Goal: Complete application form: Complete application form

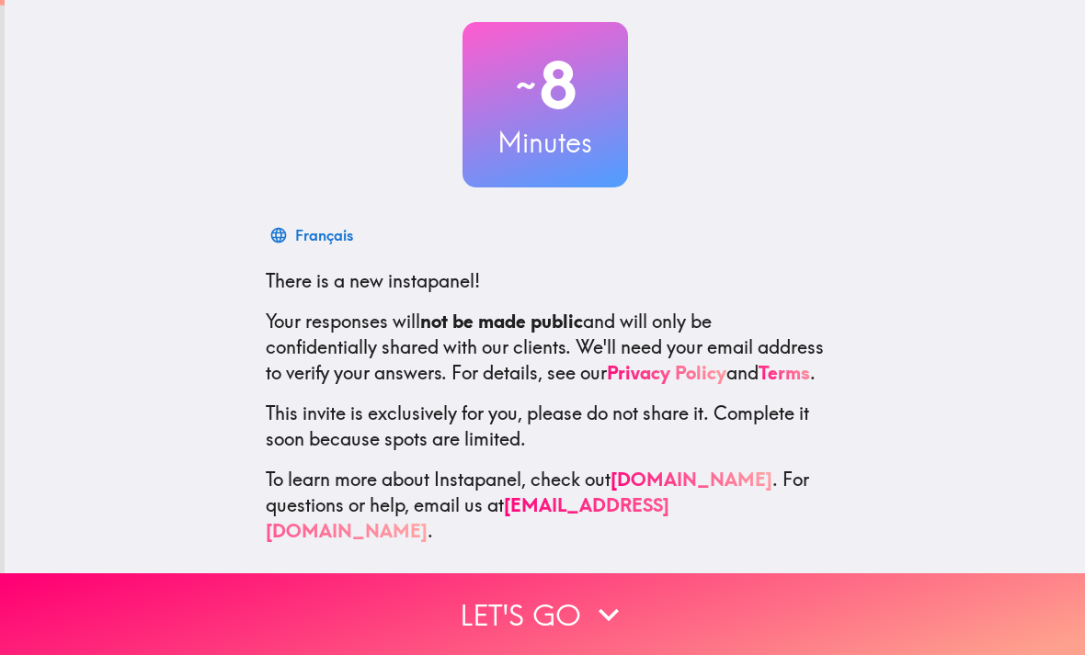
scroll to position [96, 0]
click at [591, 608] on icon "button" at bounding box center [608, 615] width 40 height 40
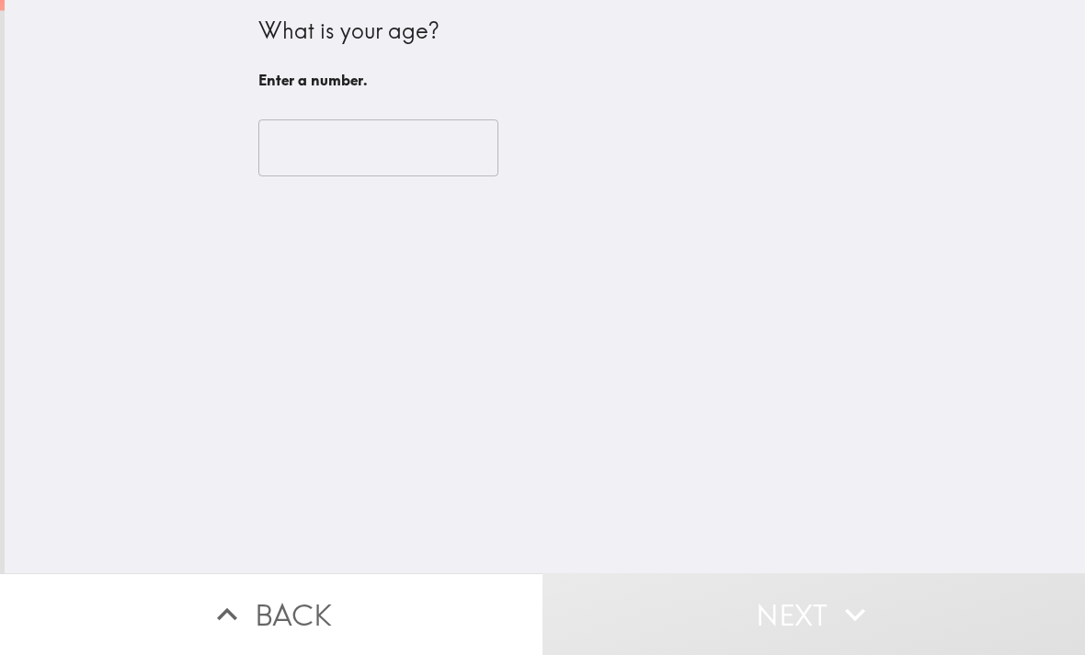
click at [370, 145] on input "number" at bounding box center [378, 147] width 240 height 57
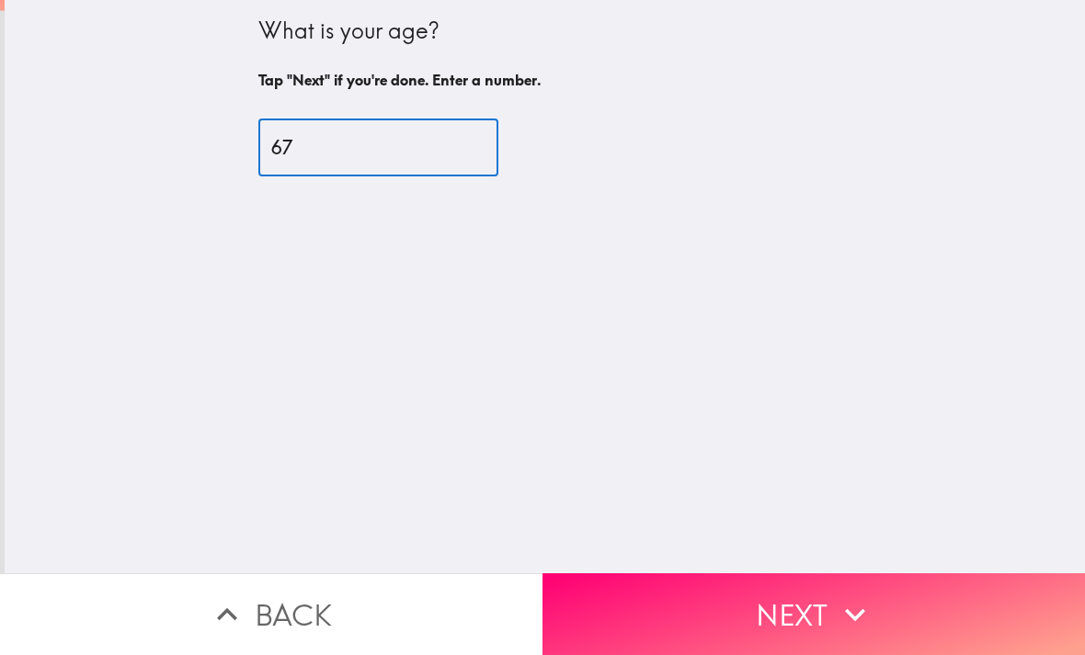
type input "67"
click at [787, 153] on div "67 ​" at bounding box center [545, 147] width 574 height 57
click at [870, 615] on icon "button" at bounding box center [855, 615] width 40 height 40
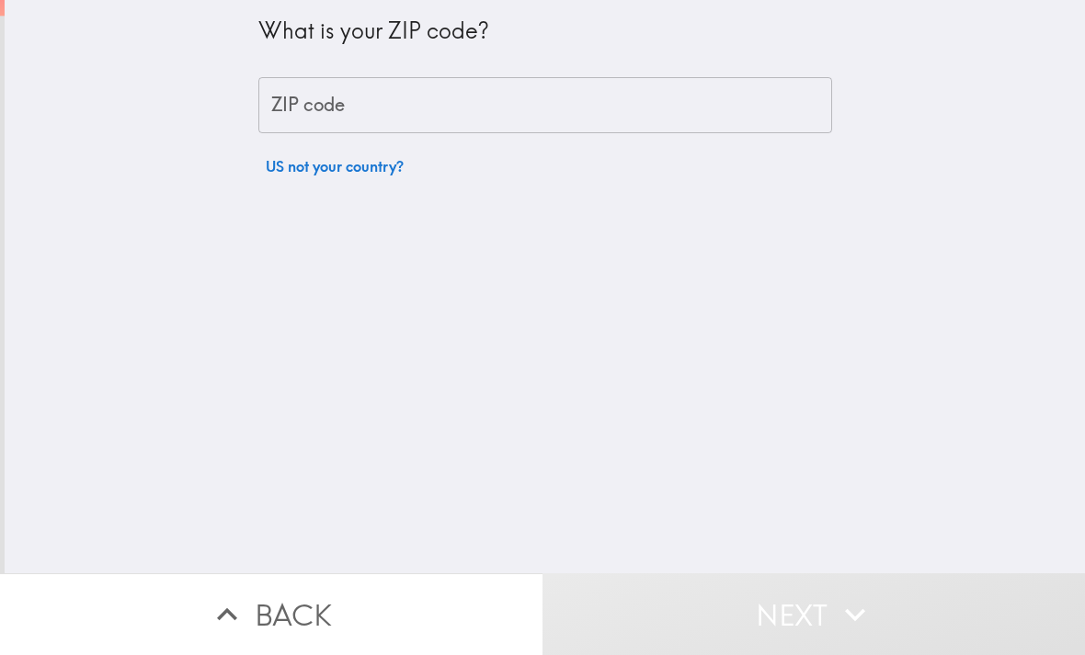
click at [480, 98] on input "ZIP code" at bounding box center [545, 105] width 574 height 57
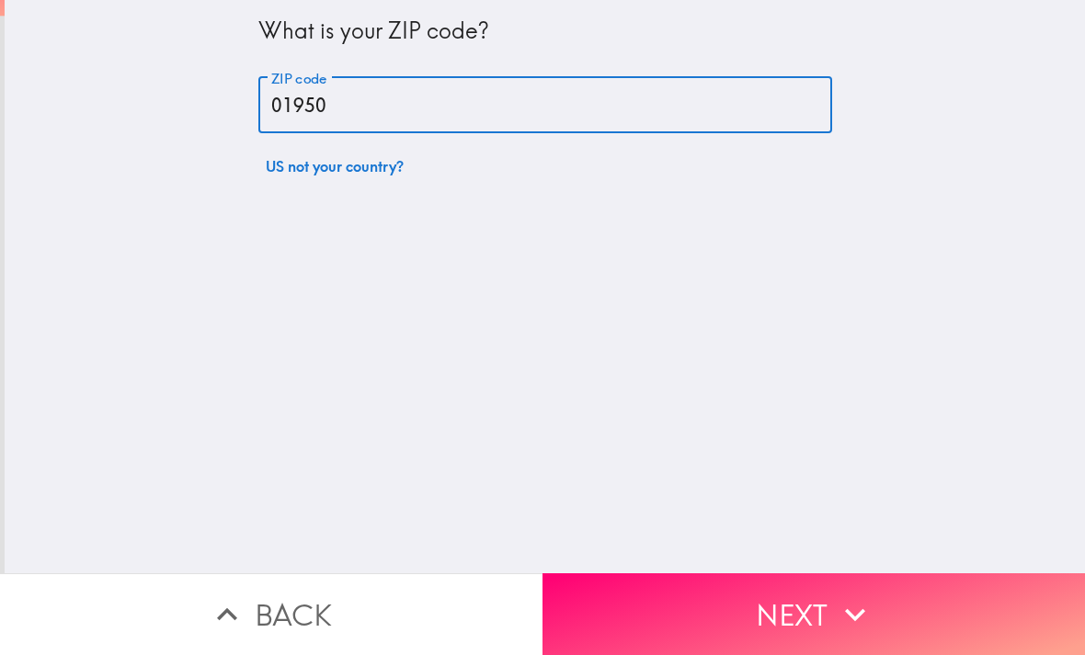
type input "01950"
click at [935, 160] on div "What is your ZIP code? ZIP code 01950 ZIP code US not your country?" at bounding box center [545, 287] width 1080 height 574
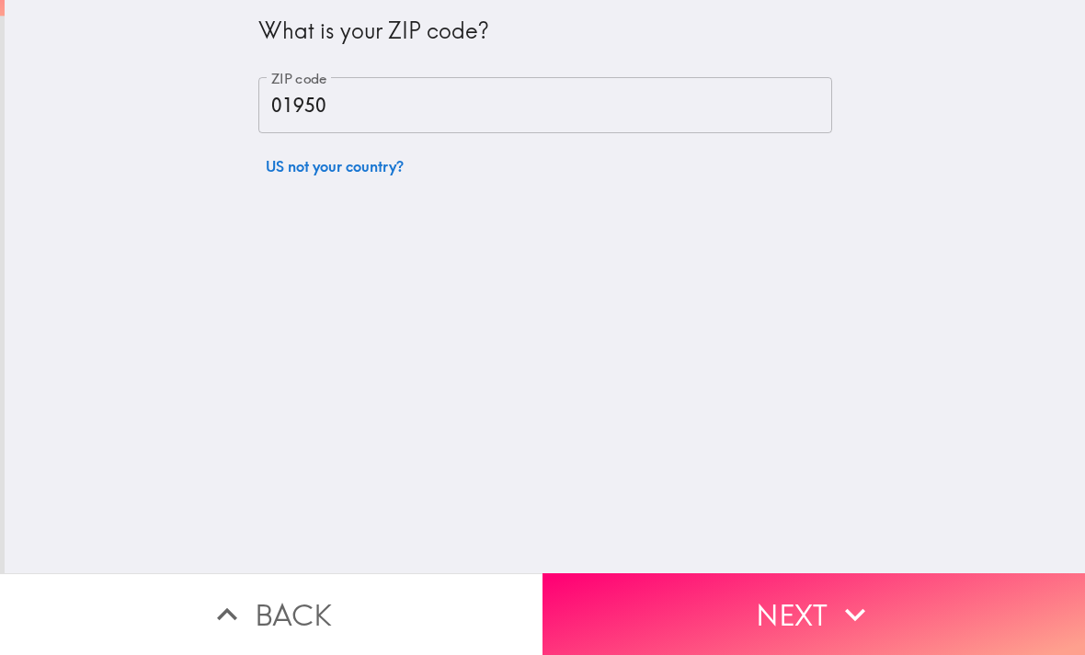
click at [846, 596] on icon "button" at bounding box center [855, 615] width 40 height 40
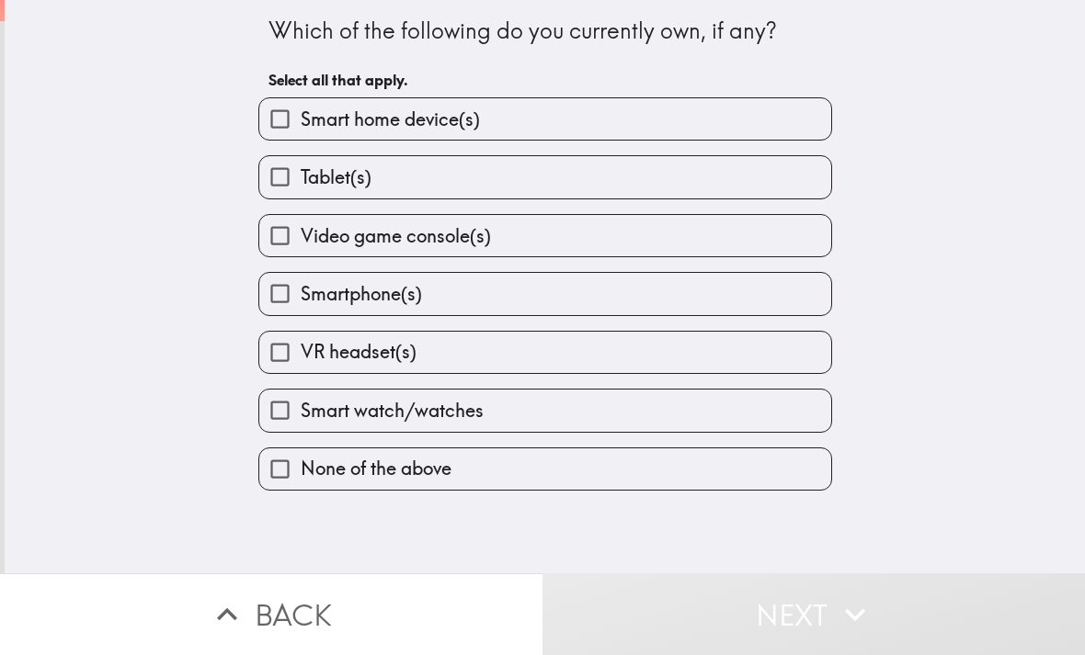
click at [457, 121] on span "Smart home device(s)" at bounding box center [390, 120] width 179 height 26
click at [301, 121] on input "Smart home device(s)" at bounding box center [279, 118] width 41 height 41
checkbox input "true"
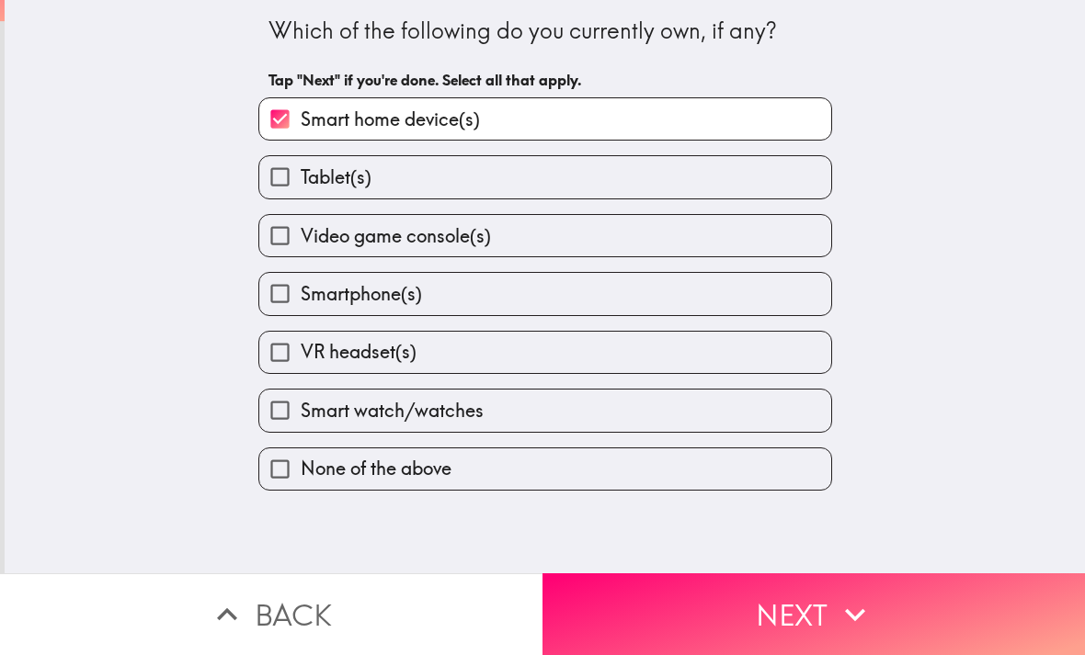
click at [411, 180] on label "Tablet(s)" at bounding box center [545, 176] width 572 height 41
click at [301, 180] on input "Tablet(s)" at bounding box center [279, 176] width 41 height 41
checkbox input "true"
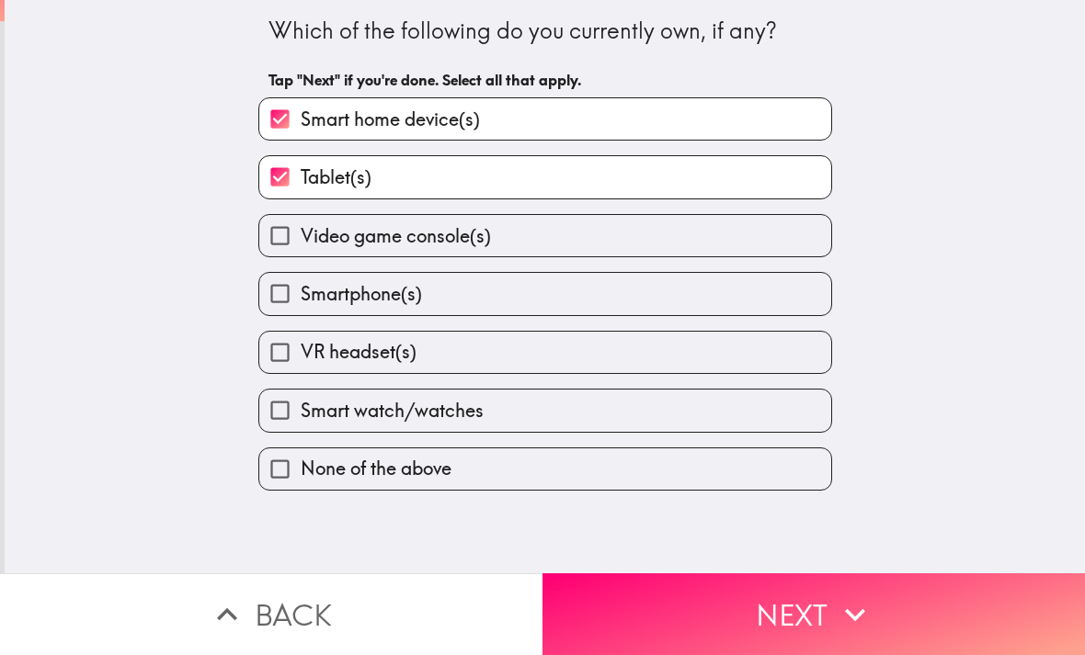
click at [417, 289] on span "Smartphone(s)" at bounding box center [361, 294] width 121 height 26
click at [301, 289] on input "Smartphone(s)" at bounding box center [279, 293] width 41 height 41
checkbox input "true"
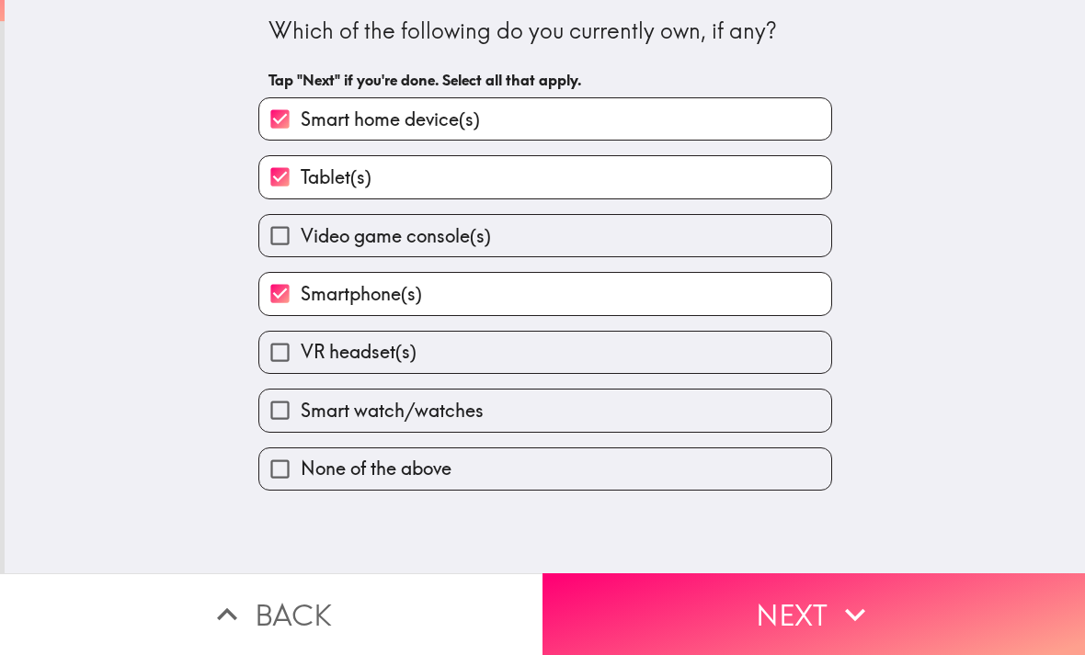
click at [816, 615] on button "Next" at bounding box center [813, 615] width 542 height 82
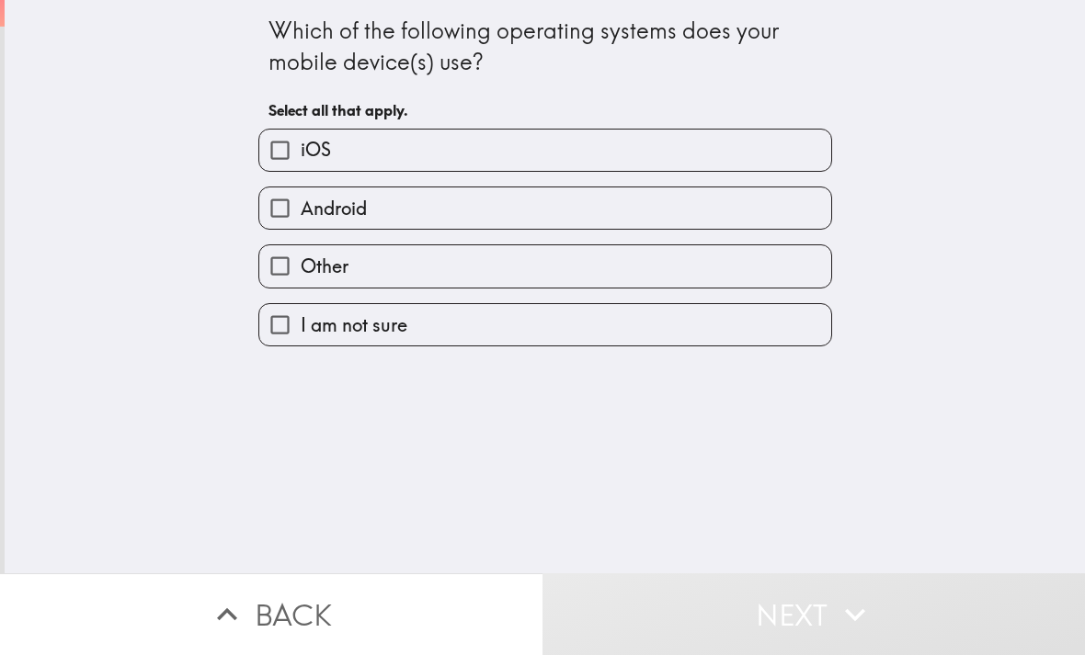
click at [411, 160] on label "iOS" at bounding box center [545, 150] width 572 height 41
click at [301, 160] on input "iOS" at bounding box center [279, 150] width 41 height 41
checkbox input "true"
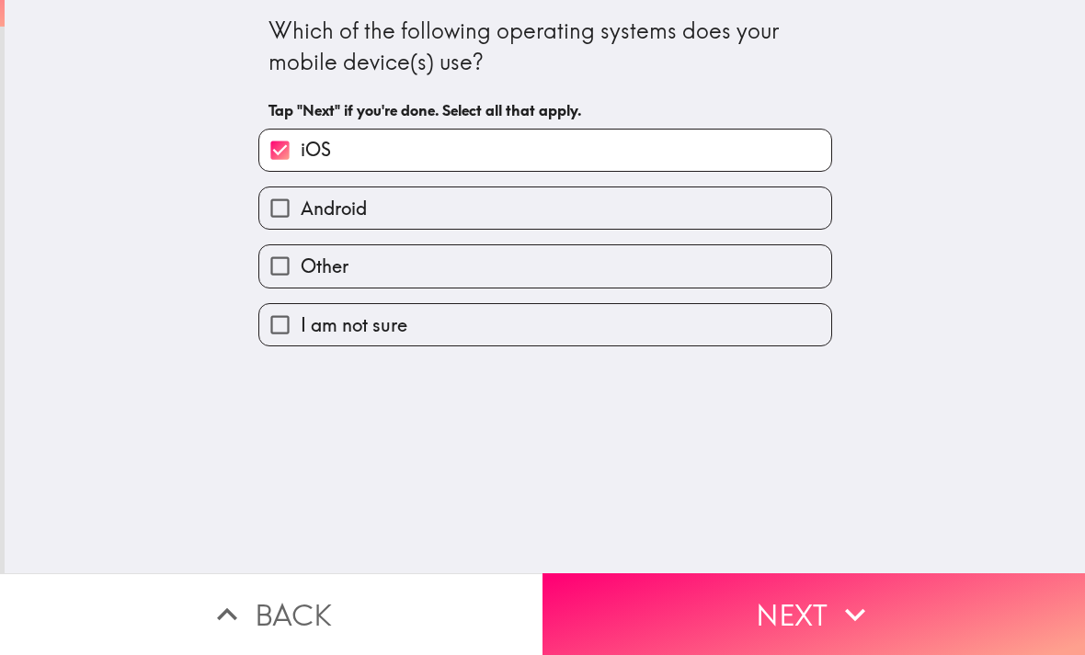
click at [823, 608] on button "Next" at bounding box center [813, 615] width 542 height 82
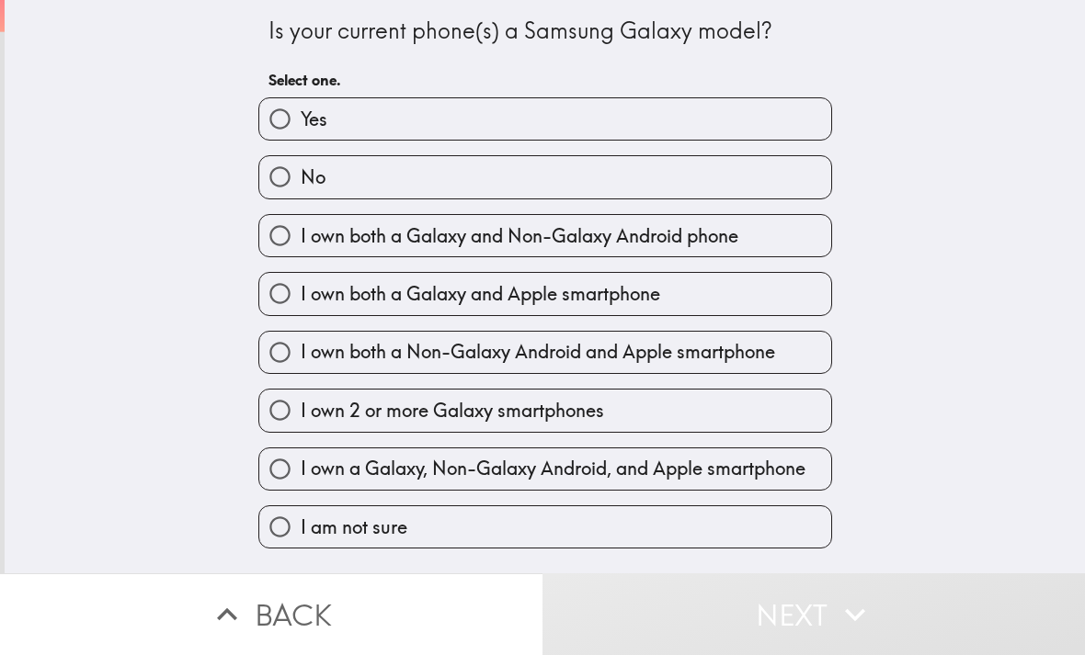
click at [410, 178] on label "No" at bounding box center [545, 176] width 572 height 41
click at [301, 178] on input "No" at bounding box center [279, 176] width 41 height 41
radio input "true"
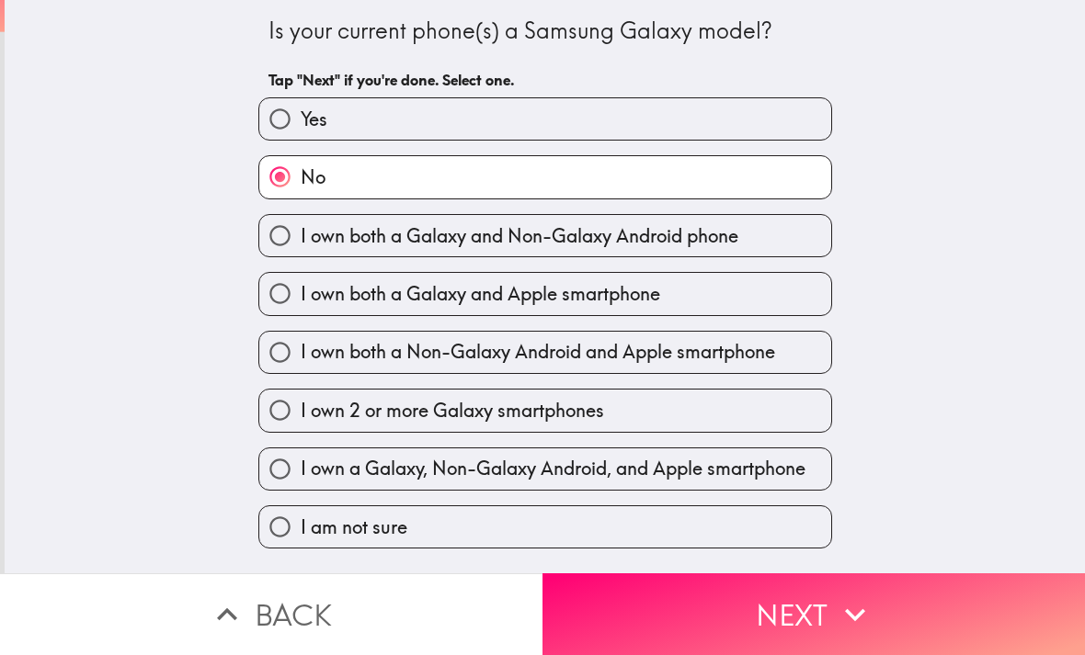
click at [828, 598] on button "Next" at bounding box center [813, 615] width 542 height 82
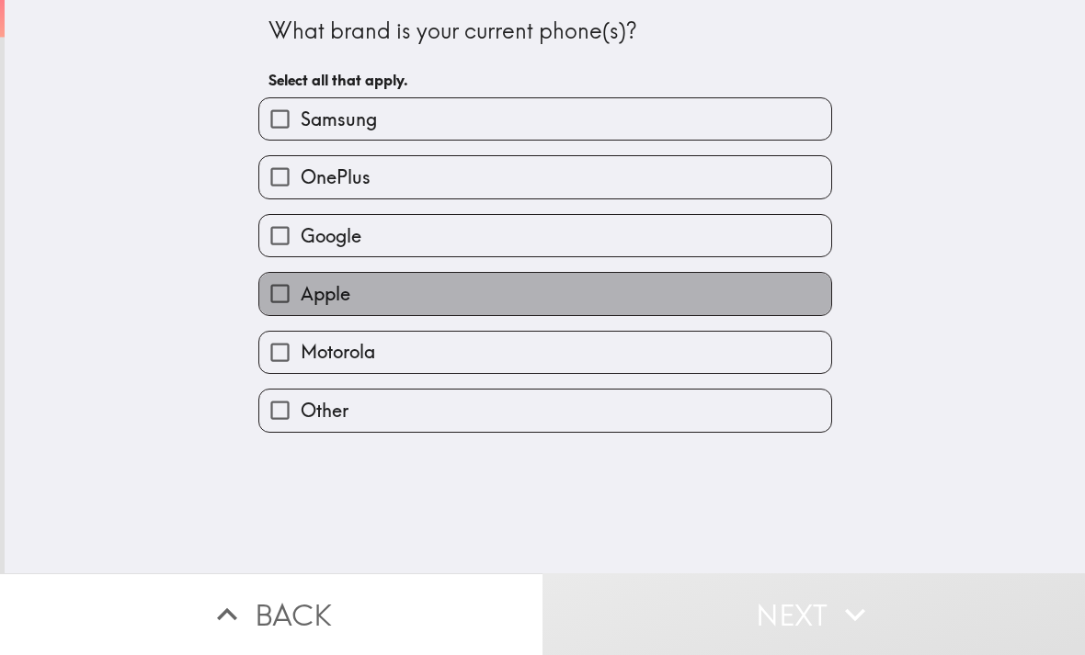
click at [415, 287] on label "Apple" at bounding box center [545, 293] width 572 height 41
click at [301, 287] on input "Apple" at bounding box center [279, 293] width 41 height 41
checkbox input "true"
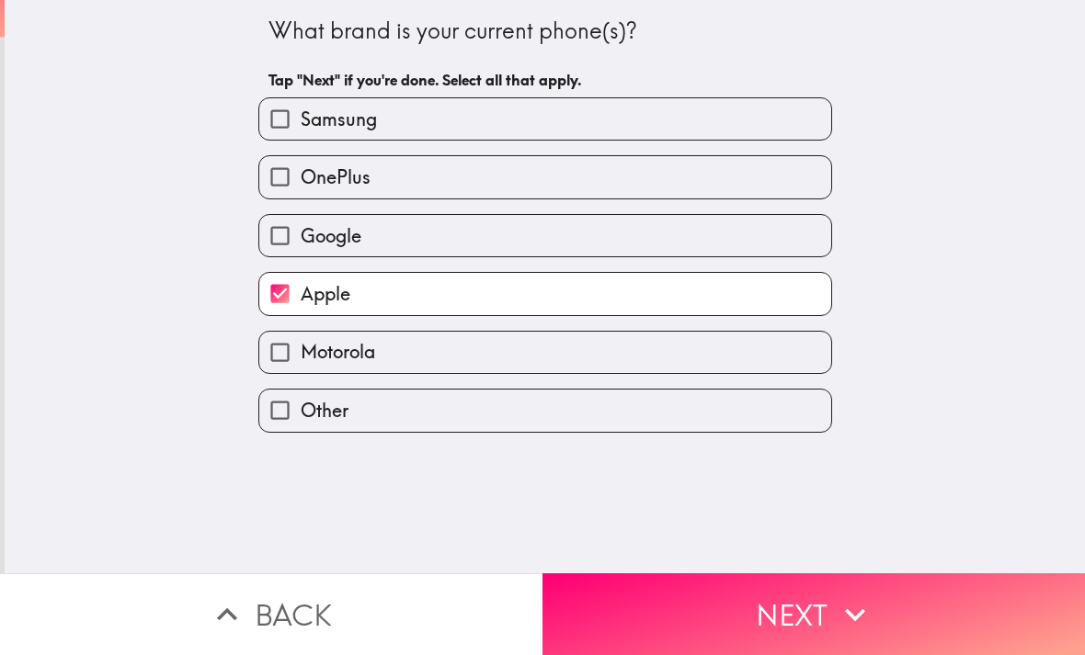
click at [803, 599] on button "Next" at bounding box center [813, 615] width 542 height 82
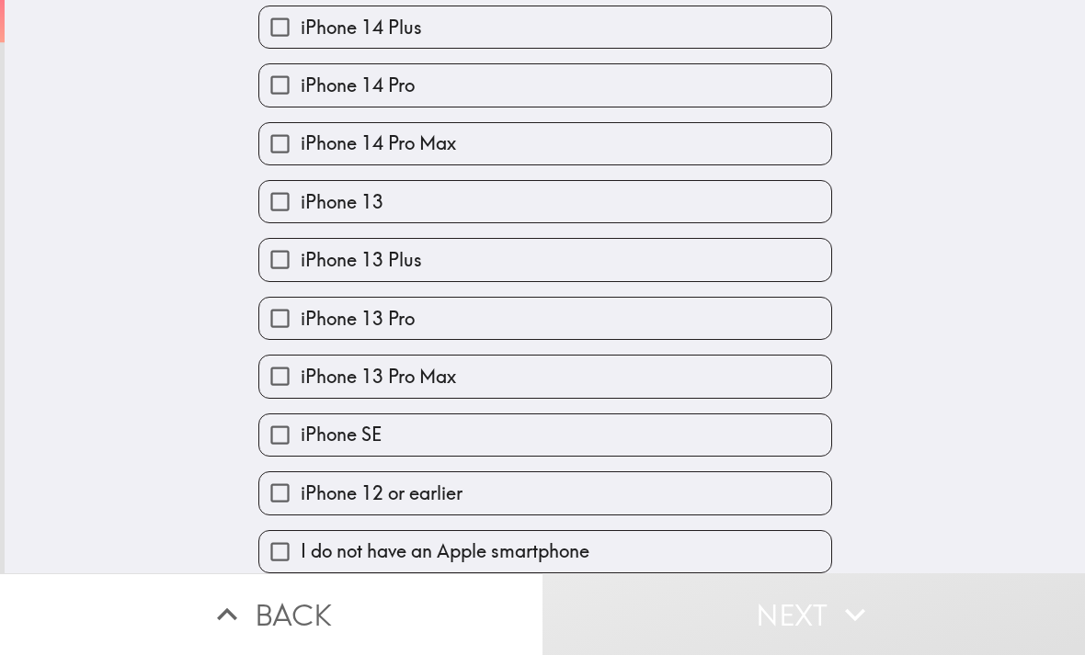
scroll to position [710, 0]
click at [478, 267] on label "iPhone 13 Plus" at bounding box center [545, 259] width 572 height 41
click at [301, 267] on input "iPhone 13 Plus" at bounding box center [279, 259] width 41 height 41
checkbox input "true"
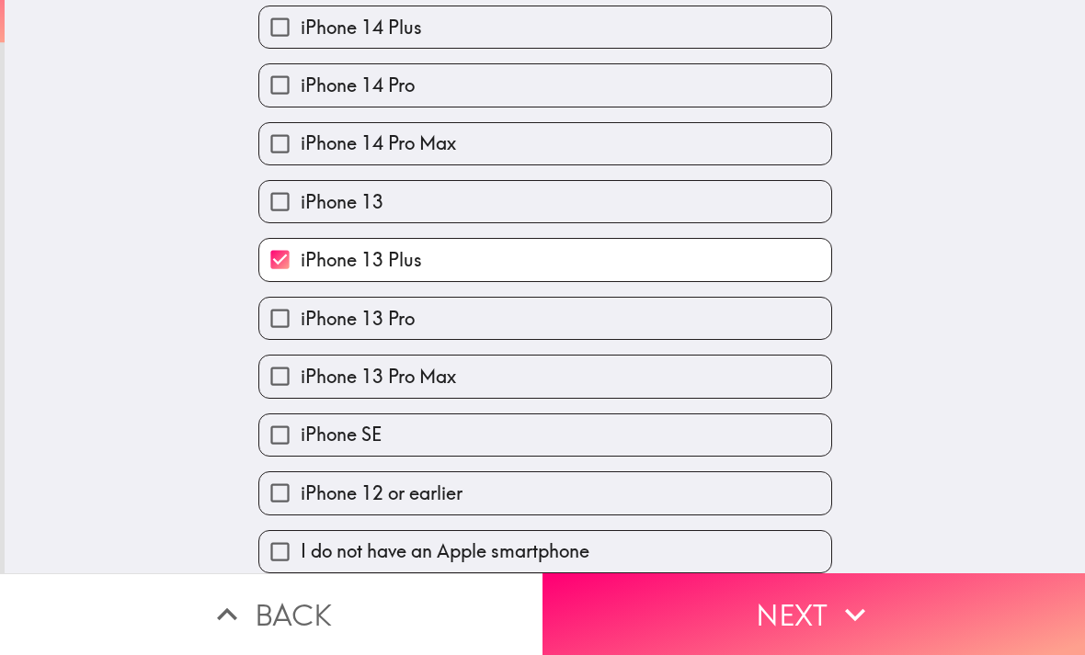
click at [843, 617] on icon "button" at bounding box center [855, 615] width 40 height 40
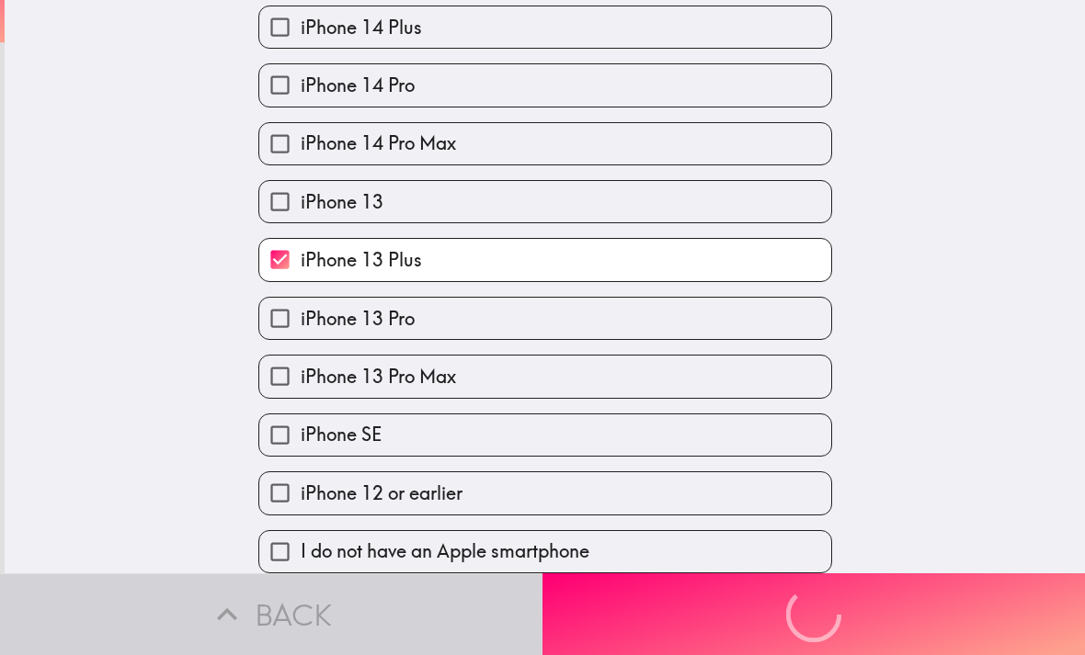
scroll to position [0, 0]
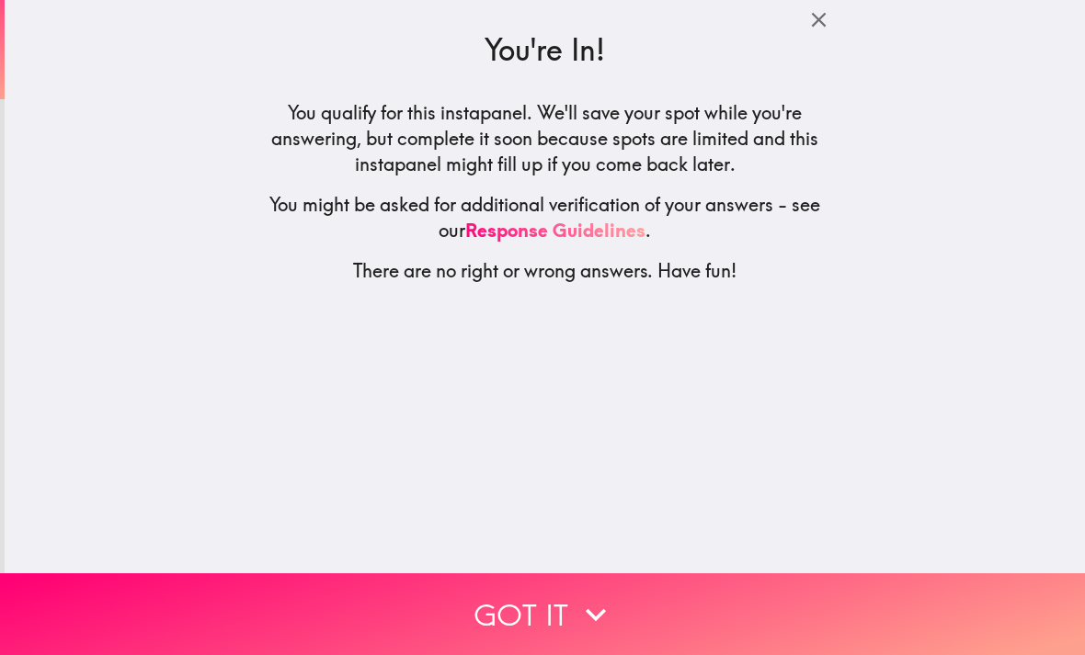
click at [549, 617] on button "Got it" at bounding box center [542, 615] width 1085 height 82
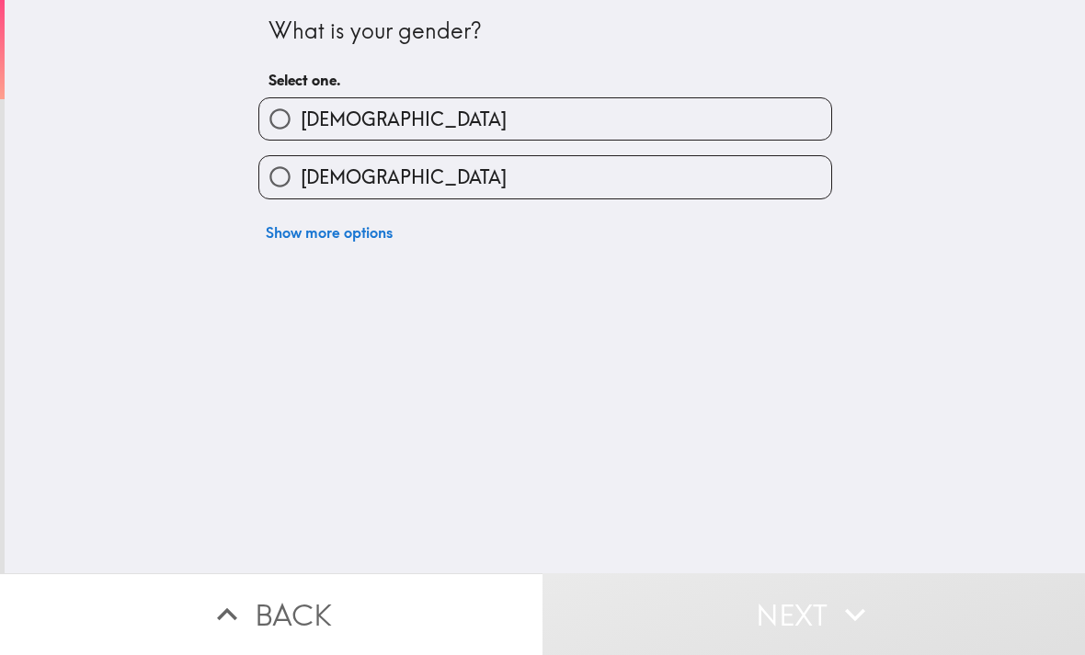
click at [425, 122] on label "[DEMOGRAPHIC_DATA]" at bounding box center [545, 118] width 572 height 41
click at [301, 122] on input "[DEMOGRAPHIC_DATA]" at bounding box center [279, 118] width 41 height 41
radio input "true"
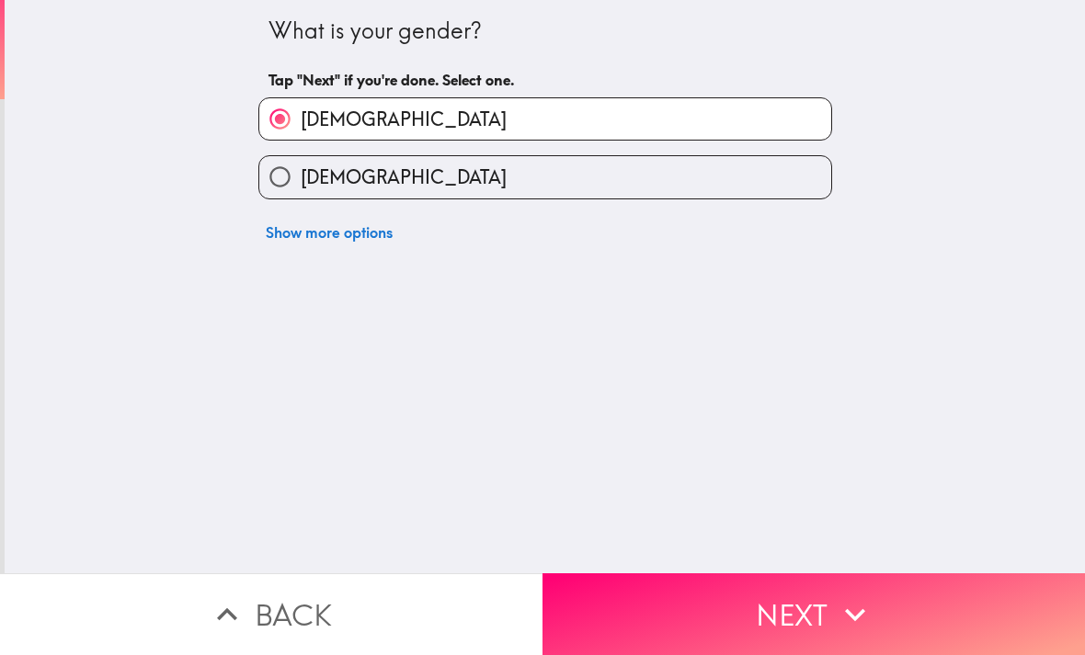
click at [787, 611] on button "Next" at bounding box center [813, 615] width 542 height 82
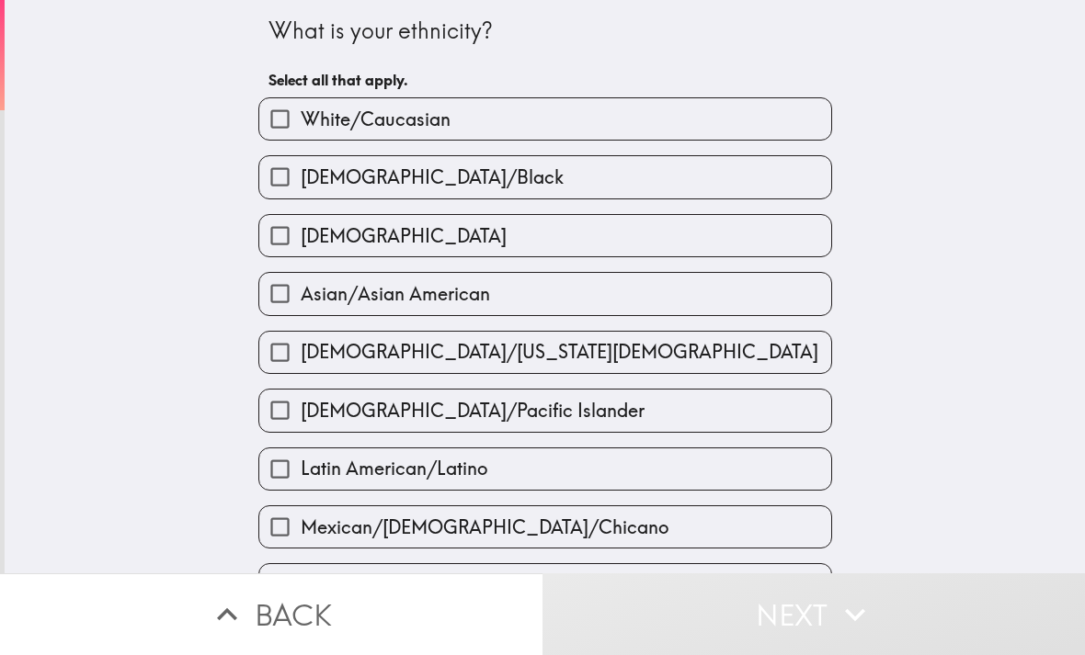
click at [501, 125] on label "White/Caucasian" at bounding box center [545, 118] width 572 height 41
click at [301, 125] on input "White/Caucasian" at bounding box center [279, 118] width 41 height 41
checkbox input "true"
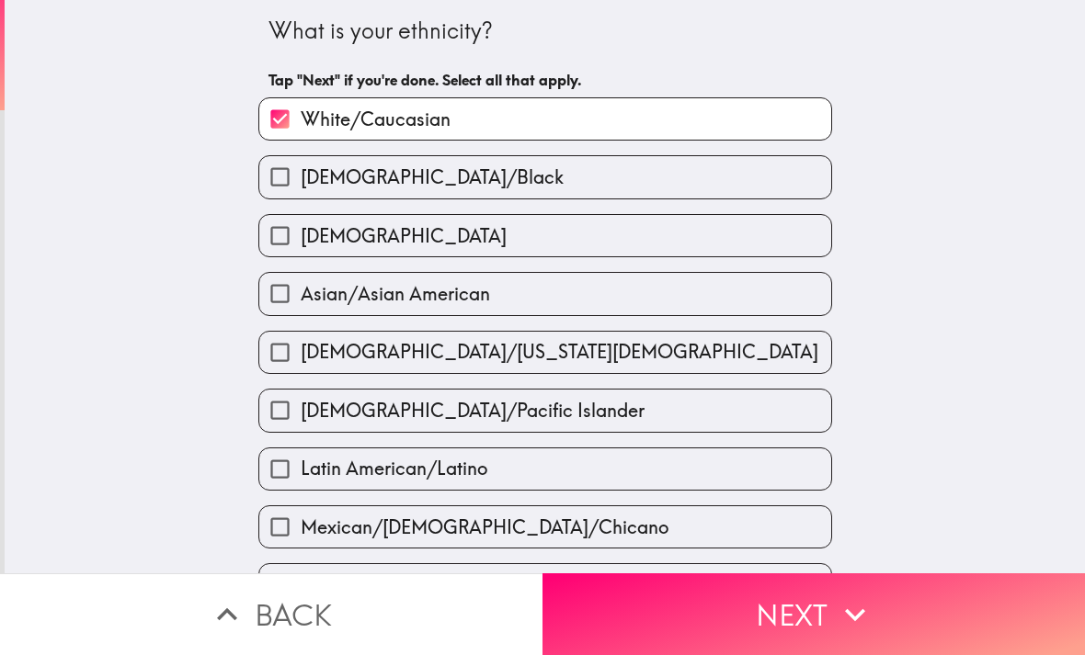
click at [854, 620] on icon "button" at bounding box center [855, 614] width 20 height 13
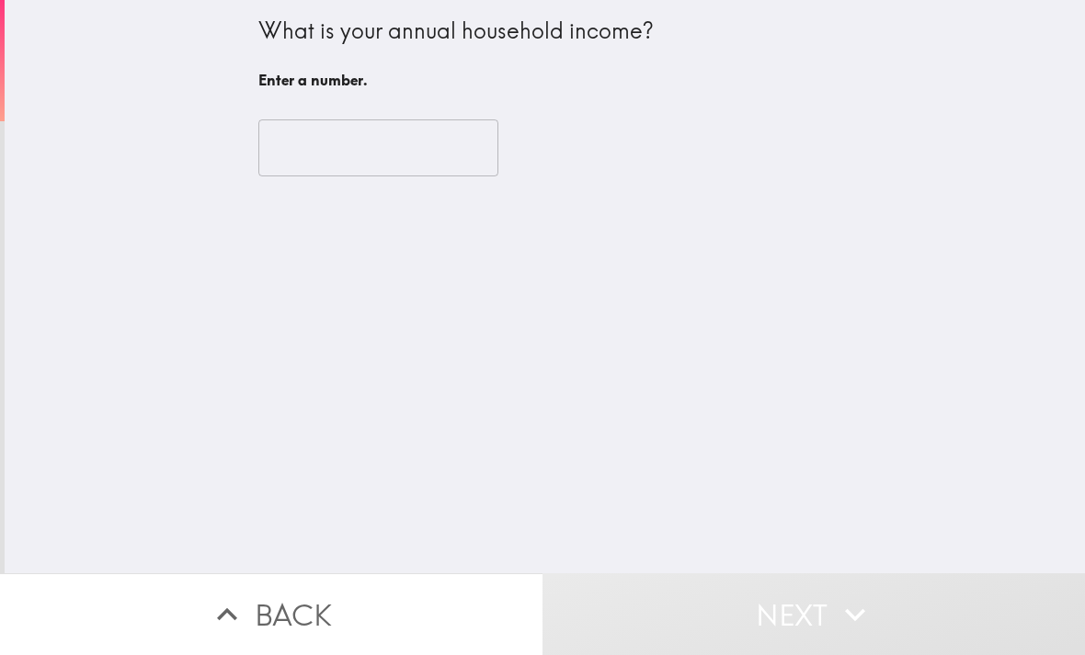
click at [394, 160] on input "number" at bounding box center [378, 147] width 240 height 57
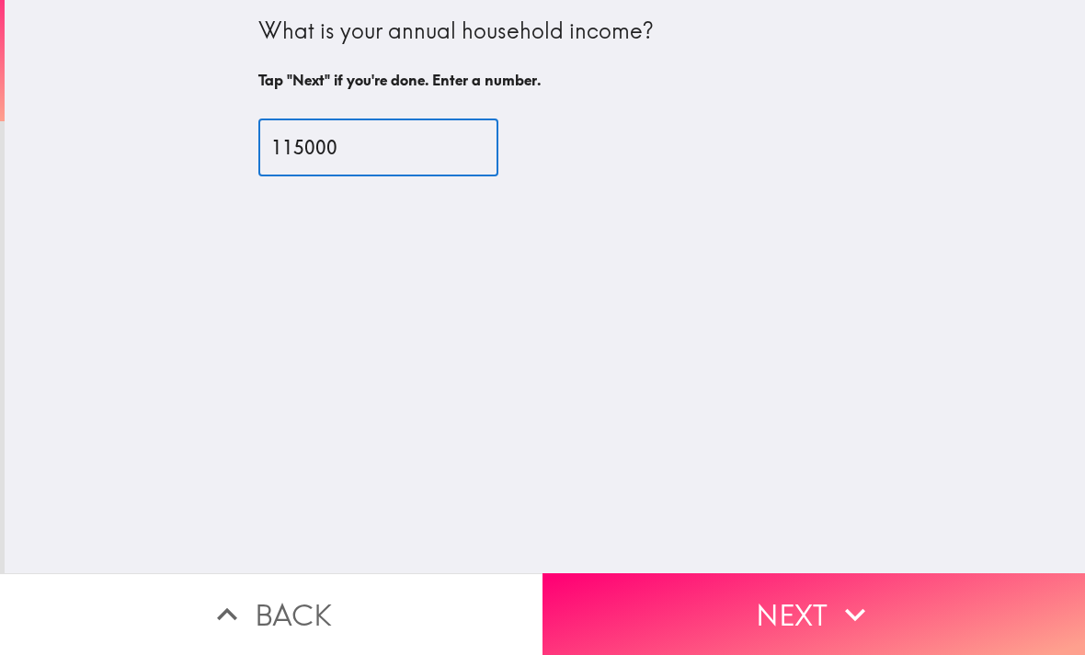
type input "115000"
click at [824, 137] on div "115000 ​" at bounding box center [545, 147] width 574 height 57
click at [881, 620] on button "Next" at bounding box center [813, 615] width 542 height 82
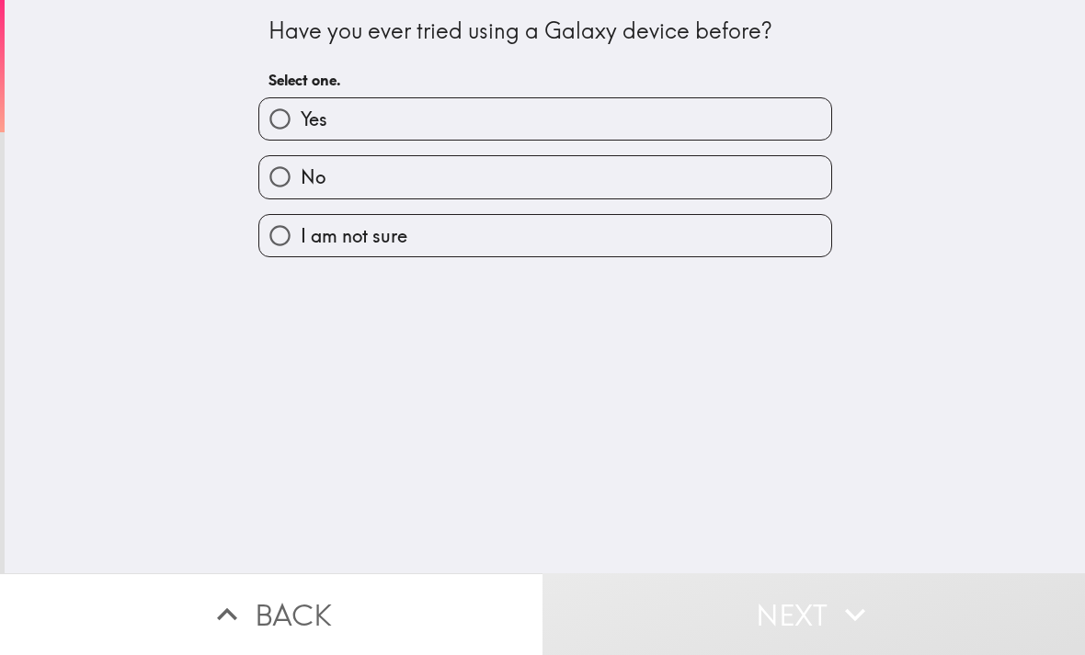
click at [392, 172] on label "No" at bounding box center [545, 176] width 572 height 41
click at [301, 172] on input "No" at bounding box center [279, 176] width 41 height 41
radio input "true"
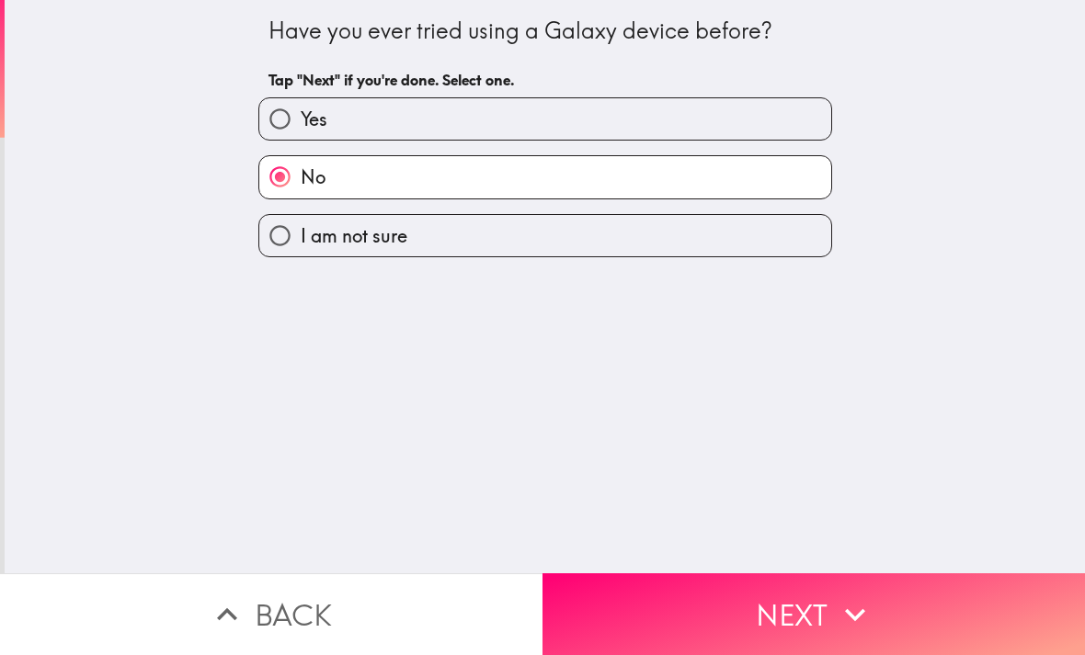
click at [840, 608] on icon "button" at bounding box center [855, 615] width 40 height 40
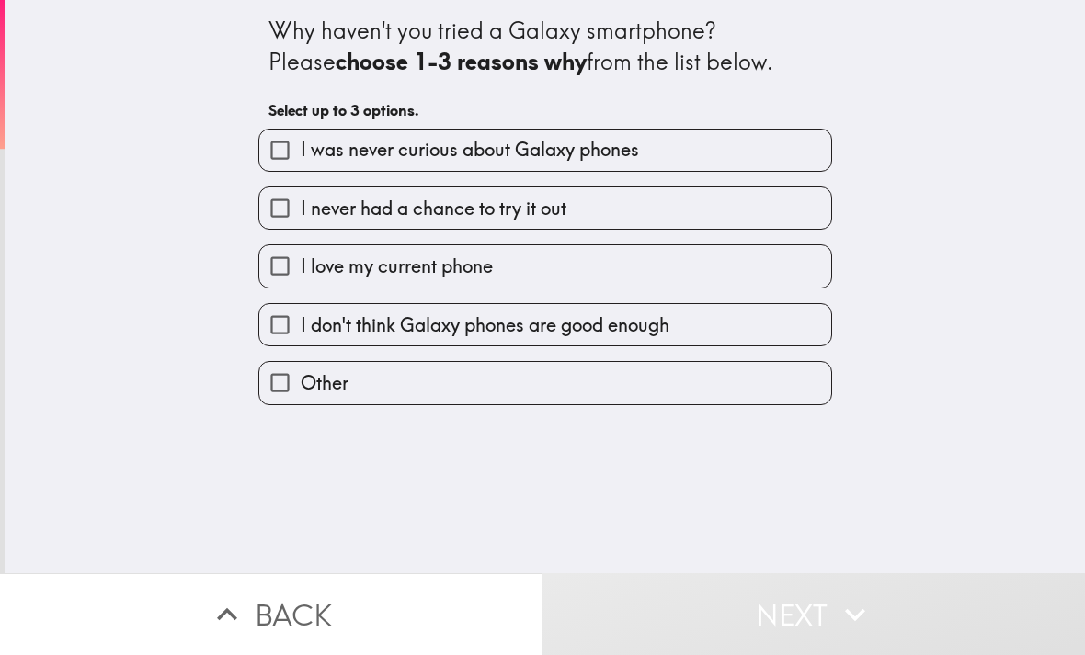
click at [540, 199] on span "I never had a chance to try it out" at bounding box center [434, 209] width 266 height 26
click at [301, 199] on input "I never had a chance to try it out" at bounding box center [279, 208] width 41 height 41
checkbox input "true"
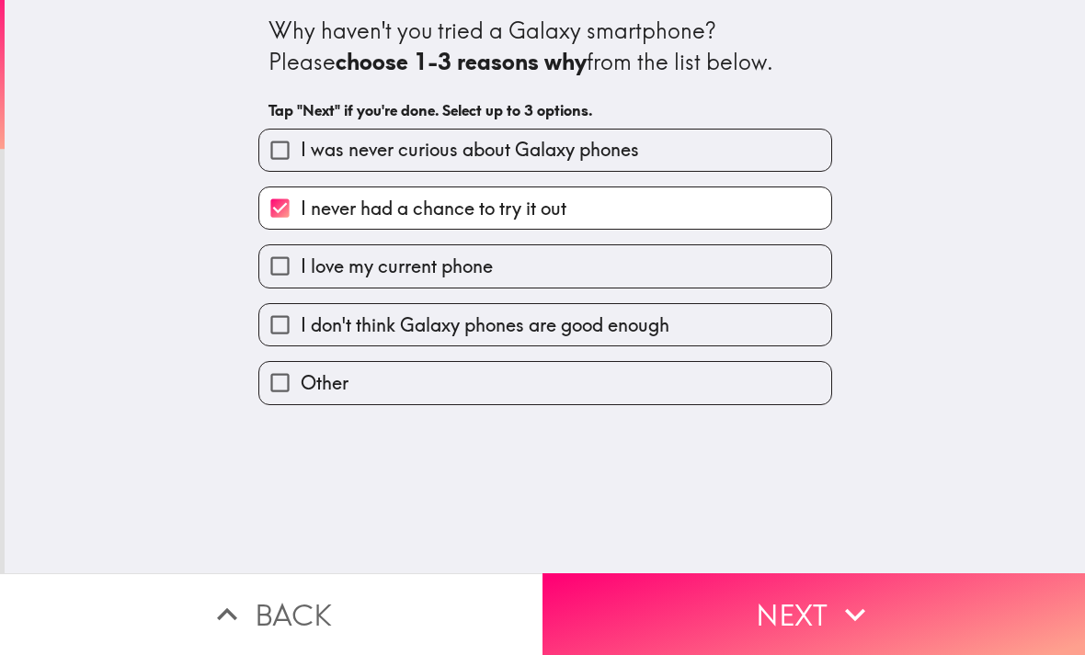
click at [833, 582] on button "Next" at bounding box center [813, 615] width 542 height 82
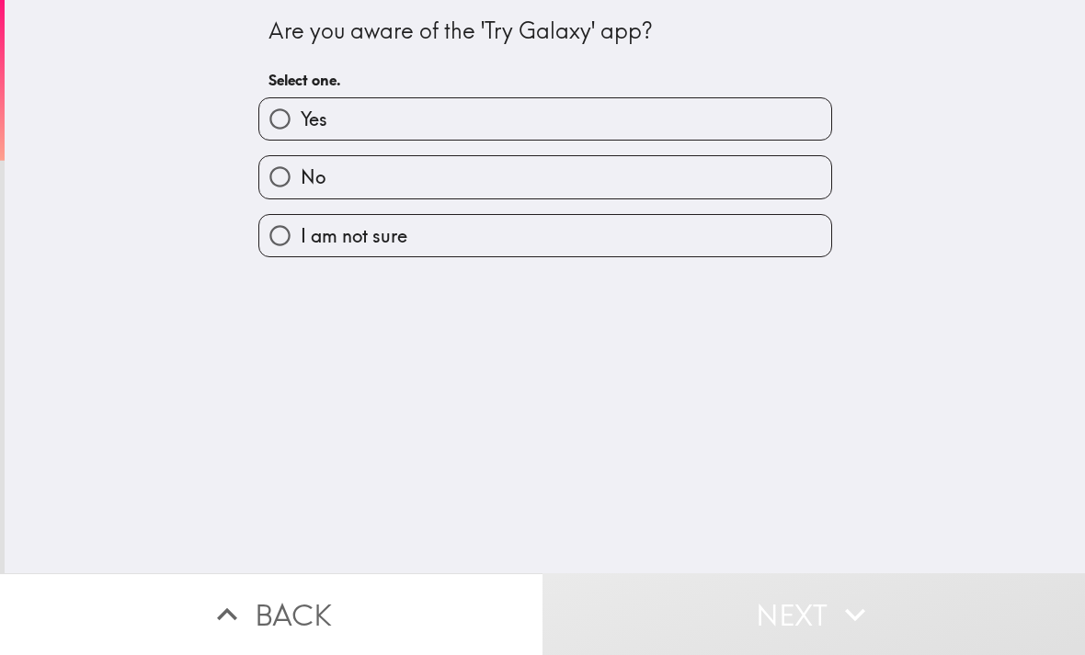
click at [399, 185] on label "No" at bounding box center [545, 176] width 572 height 41
click at [301, 185] on input "No" at bounding box center [279, 176] width 41 height 41
radio input "true"
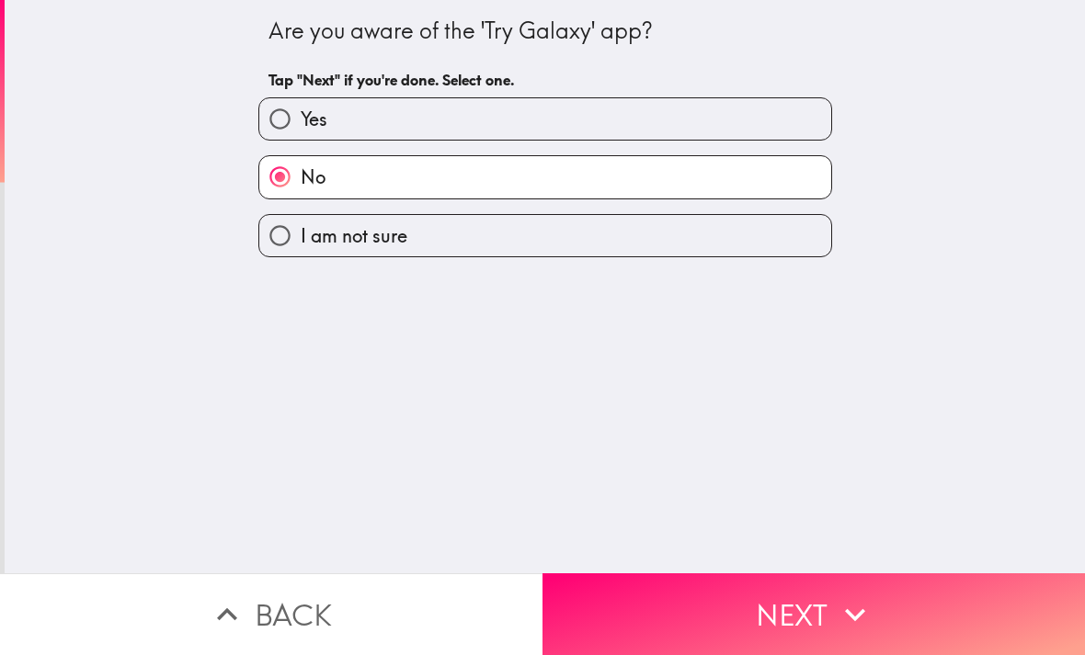
click at [835, 592] on button "Next" at bounding box center [813, 615] width 542 height 82
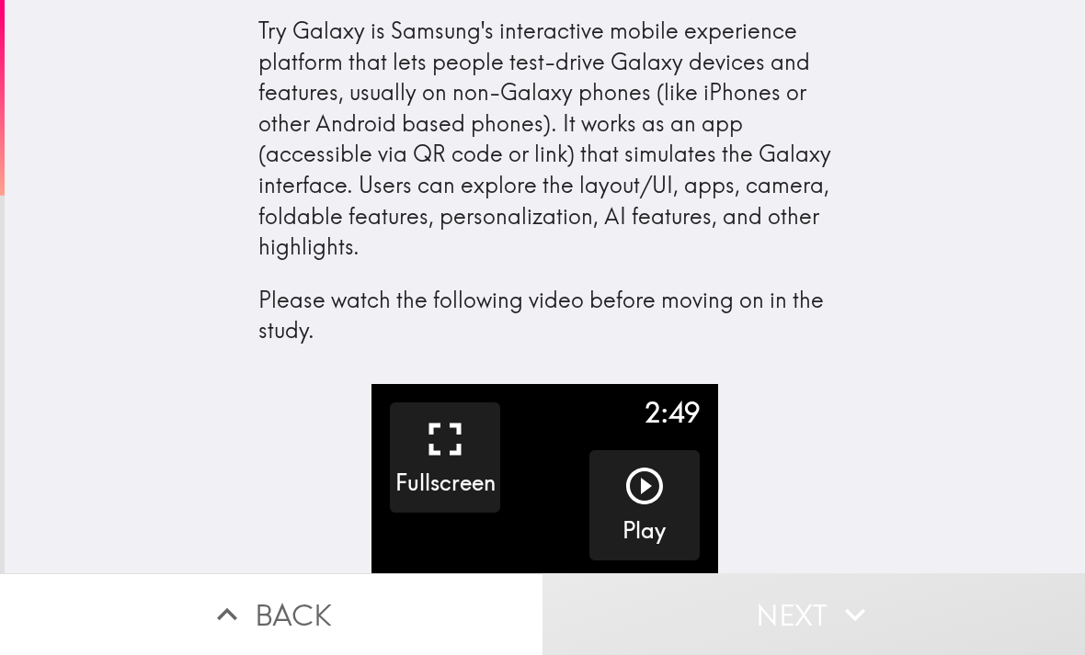
click at [656, 482] on icon "button" at bounding box center [644, 486] width 44 height 44
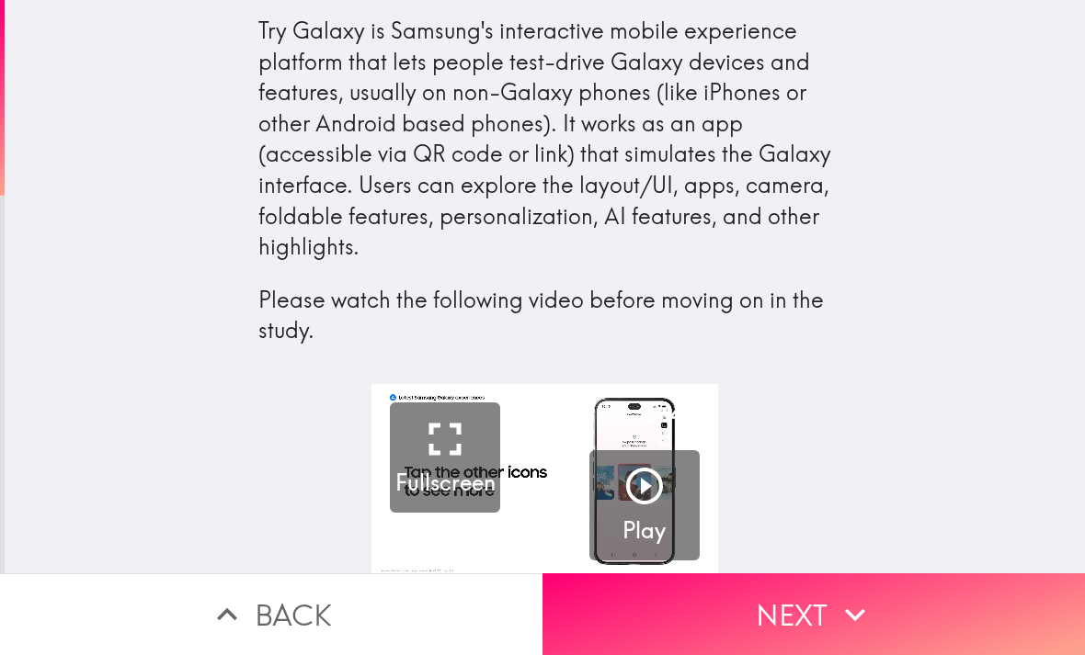
click at [837, 605] on icon "button" at bounding box center [855, 615] width 40 height 40
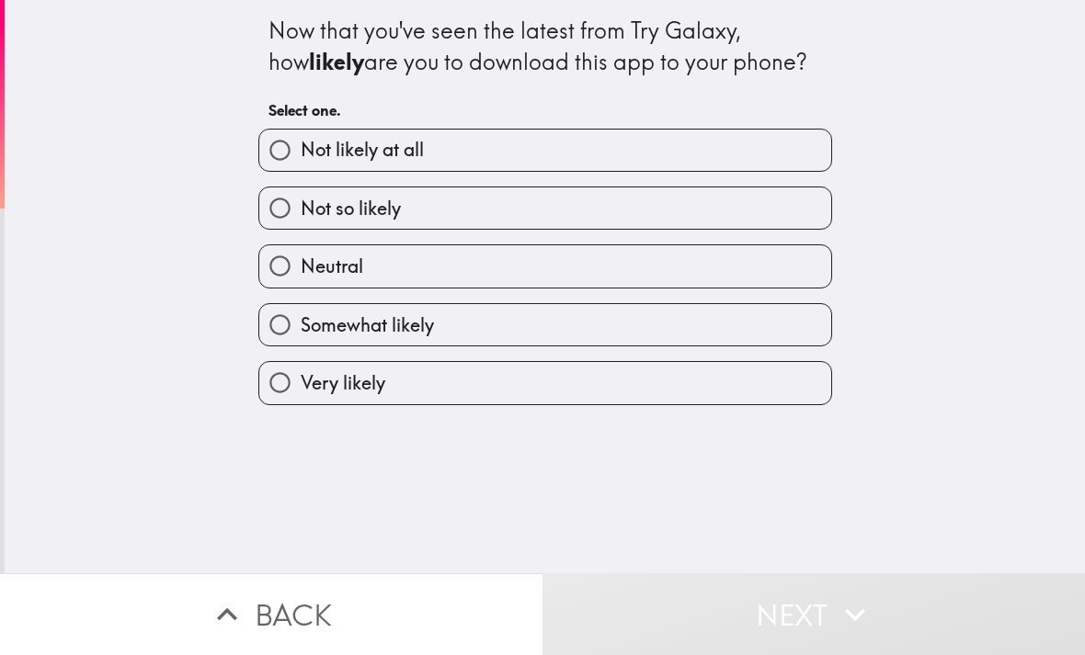
click at [450, 317] on label "Somewhat likely" at bounding box center [545, 324] width 572 height 41
click at [301, 317] on input "Somewhat likely" at bounding box center [279, 324] width 41 height 41
radio input "true"
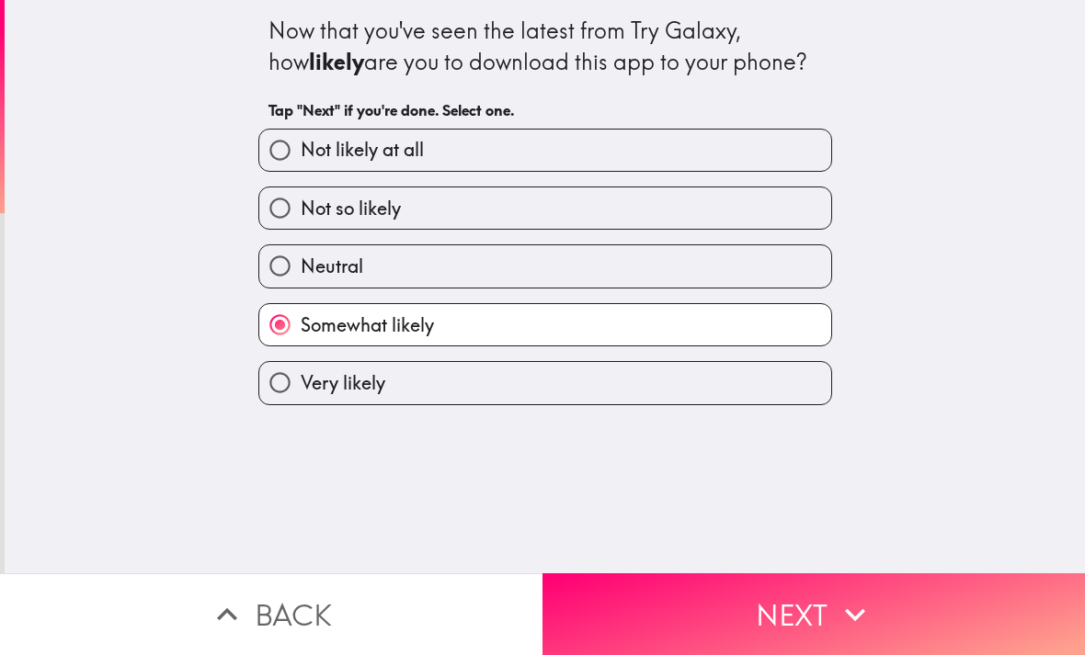
click at [851, 588] on button "Next" at bounding box center [813, 615] width 542 height 82
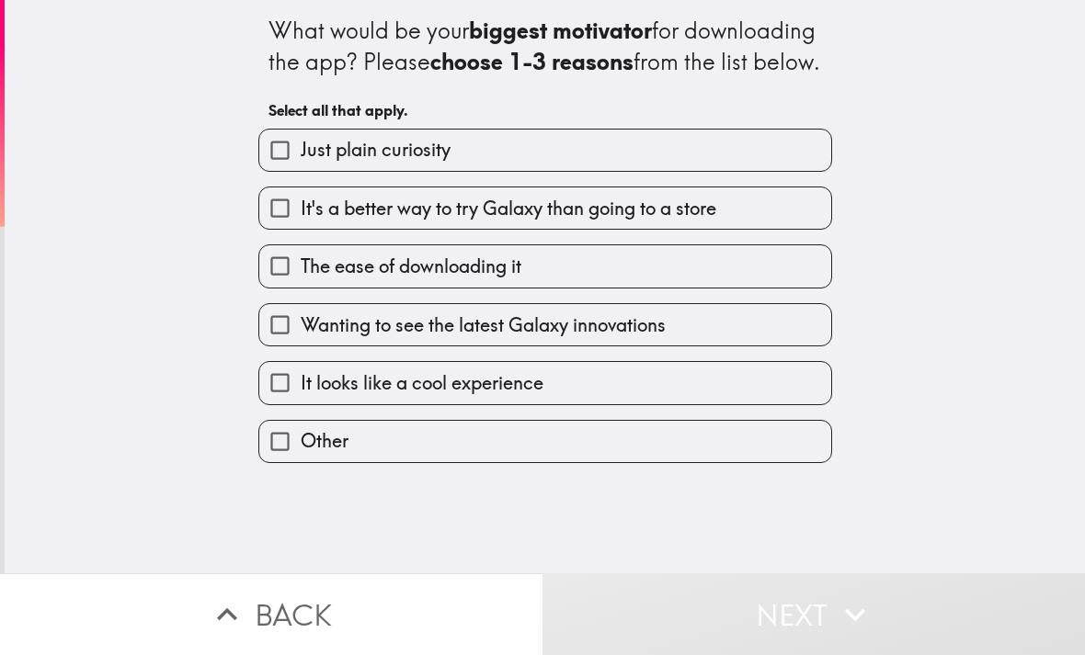
click at [559, 222] on span "It's a better way to try Galaxy than going to a store" at bounding box center [508, 209] width 415 height 26
click at [301, 229] on input "It's a better way to try Galaxy than going to a store" at bounding box center [279, 208] width 41 height 41
checkbox input "true"
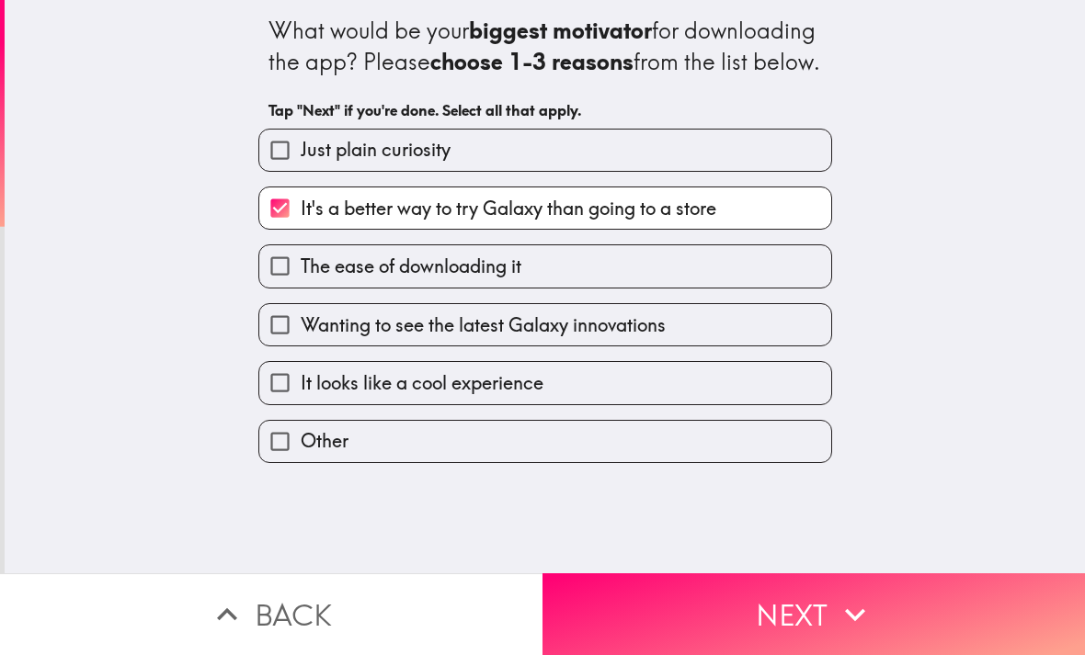
click at [504, 338] on span "Wanting to see the latest Galaxy innovations" at bounding box center [483, 326] width 365 height 26
click at [301, 346] on input "Wanting to see the latest Galaxy innovations" at bounding box center [279, 324] width 41 height 41
checkbox input "true"
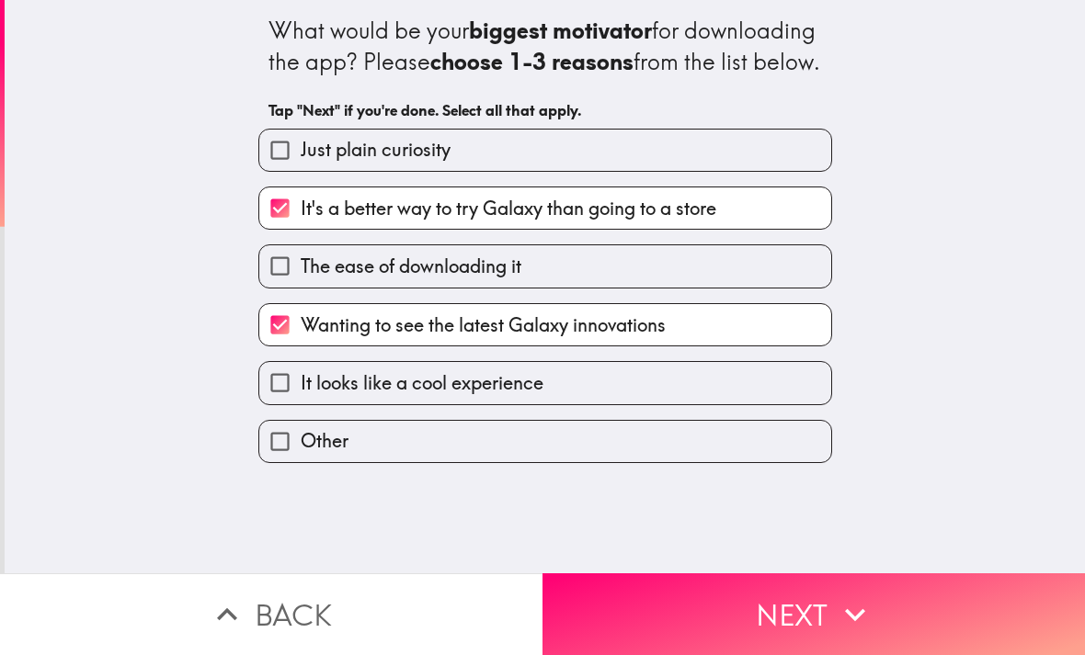
click at [462, 396] on span "It looks like a cool experience" at bounding box center [422, 383] width 243 height 26
click at [301, 404] on input "It looks like a cool experience" at bounding box center [279, 382] width 41 height 41
checkbox input "true"
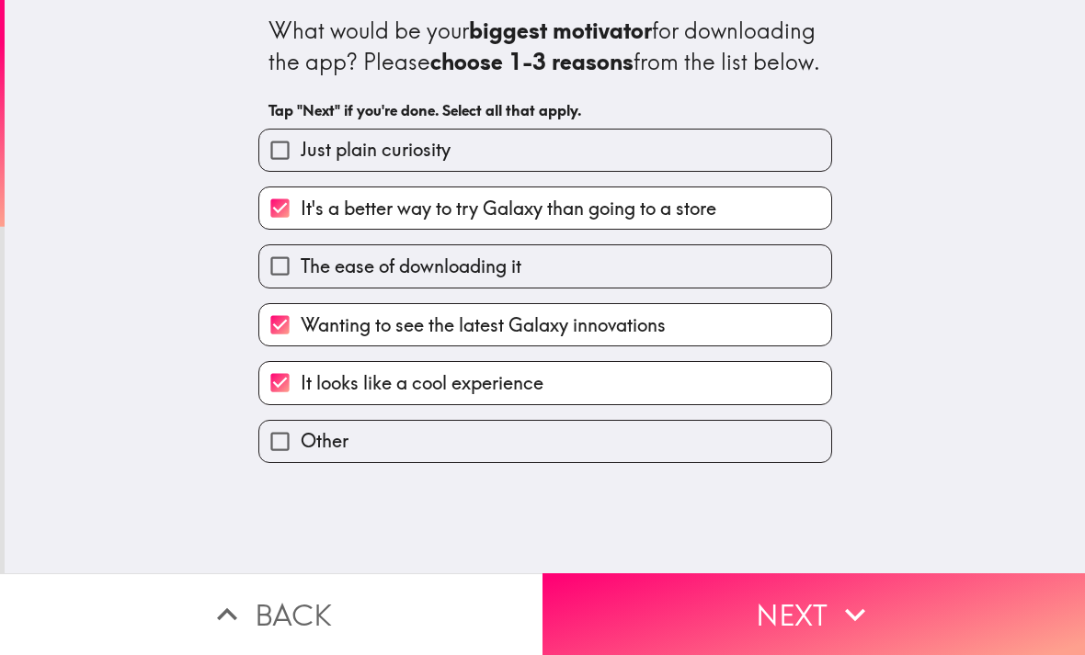
click at [824, 591] on button "Next" at bounding box center [813, 615] width 542 height 82
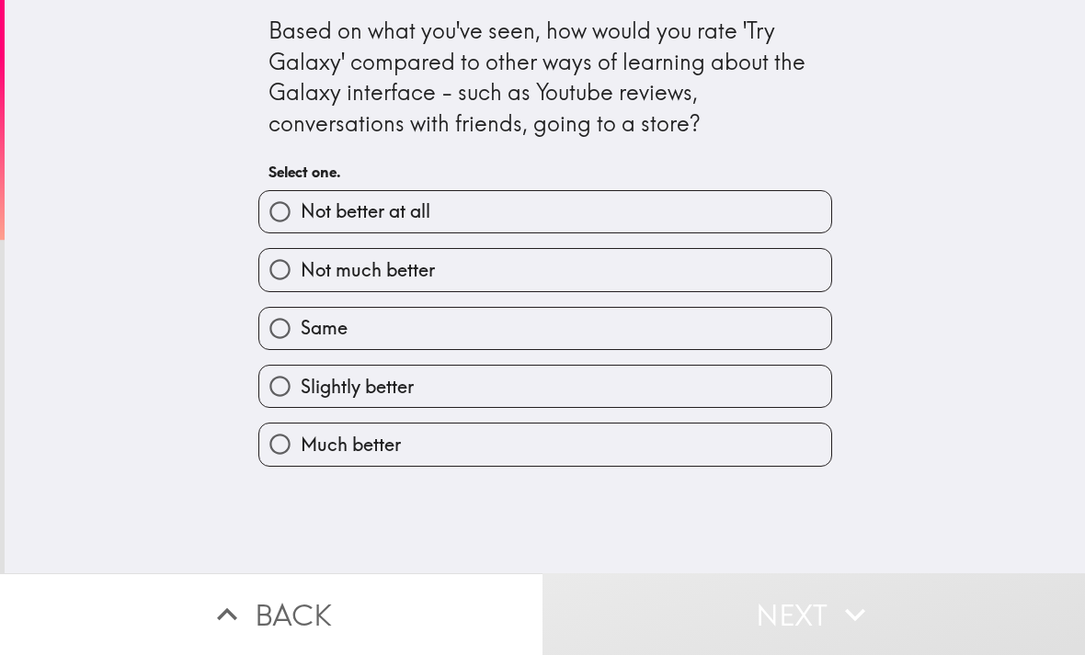
click at [396, 445] on span "Much better" at bounding box center [351, 445] width 100 height 26
click at [301, 445] on input "Much better" at bounding box center [279, 444] width 41 height 41
radio input "true"
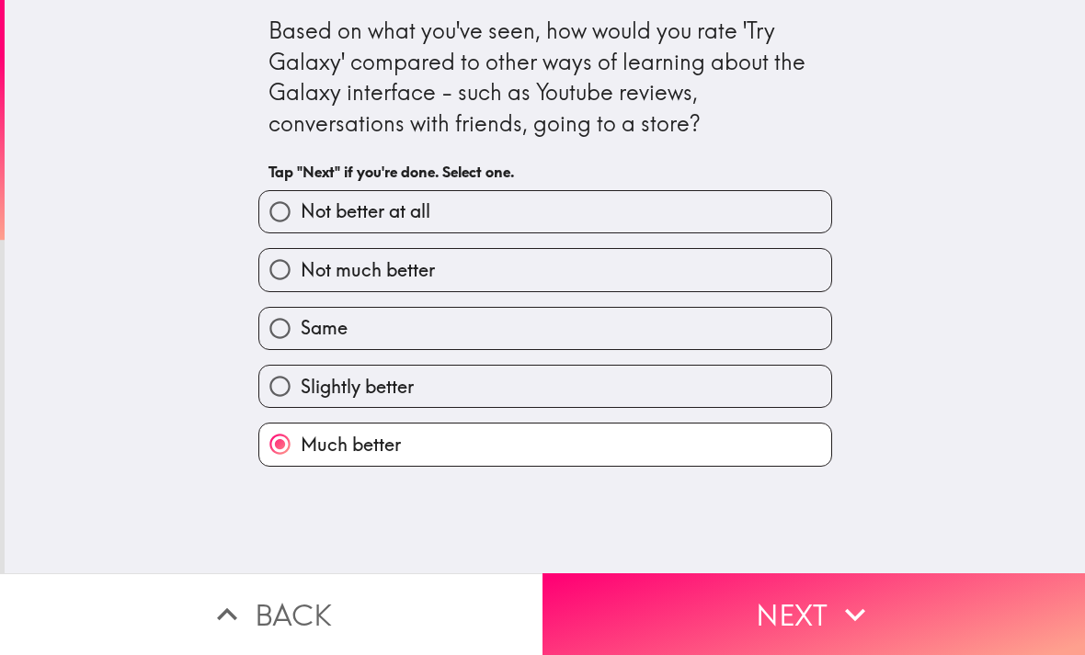
click at [849, 613] on icon "button" at bounding box center [855, 614] width 20 height 13
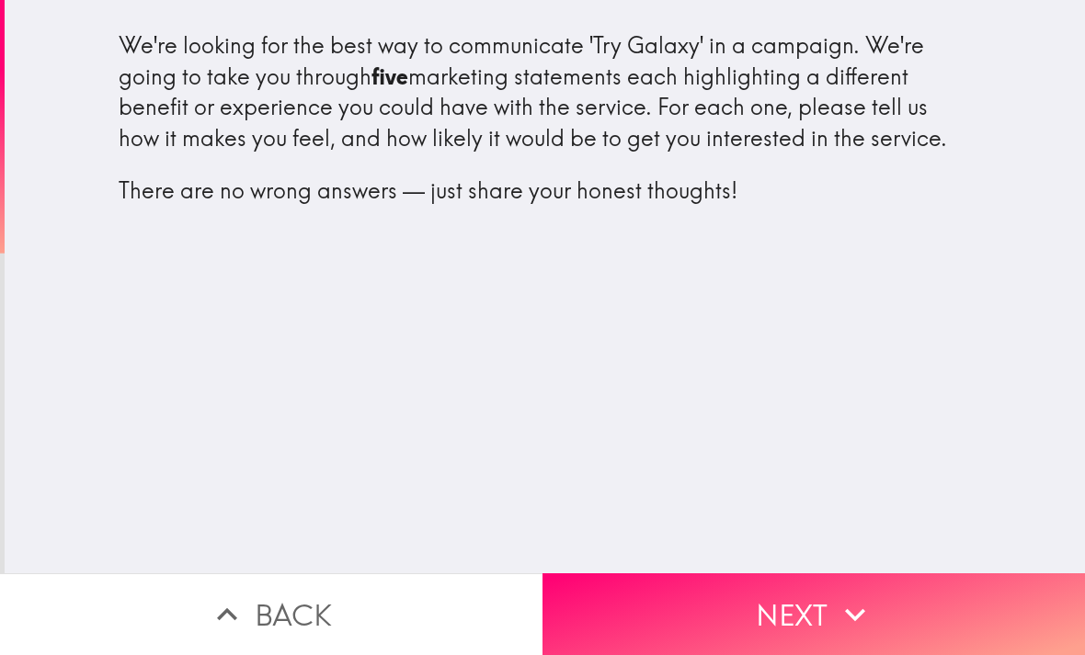
click at [806, 617] on button "Next" at bounding box center [813, 615] width 542 height 82
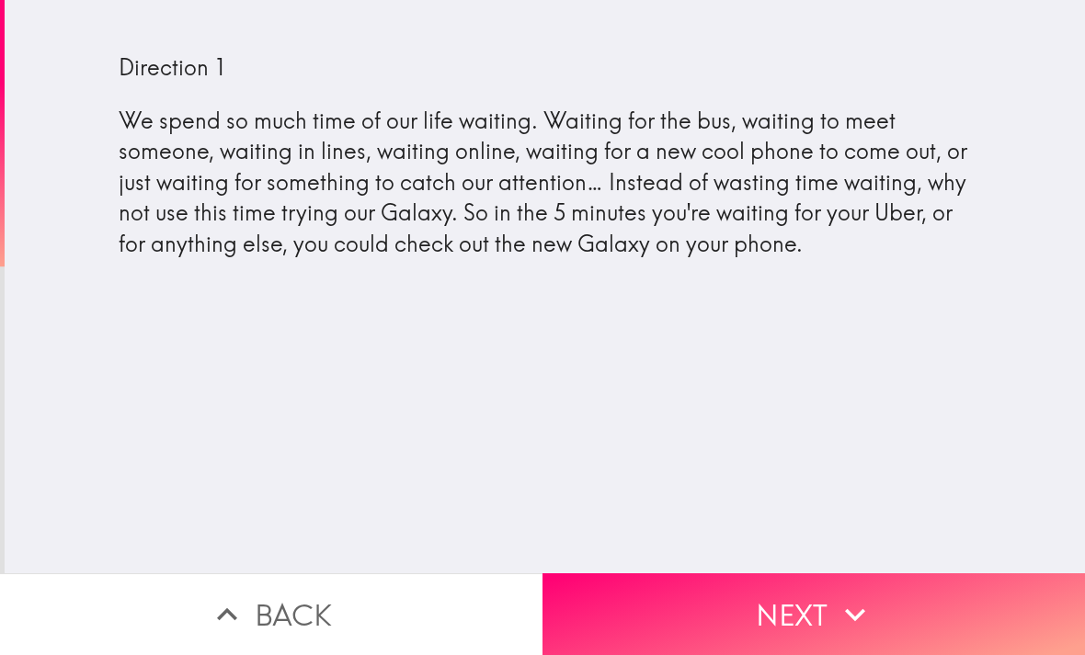
click at [840, 596] on icon "button" at bounding box center [855, 615] width 40 height 40
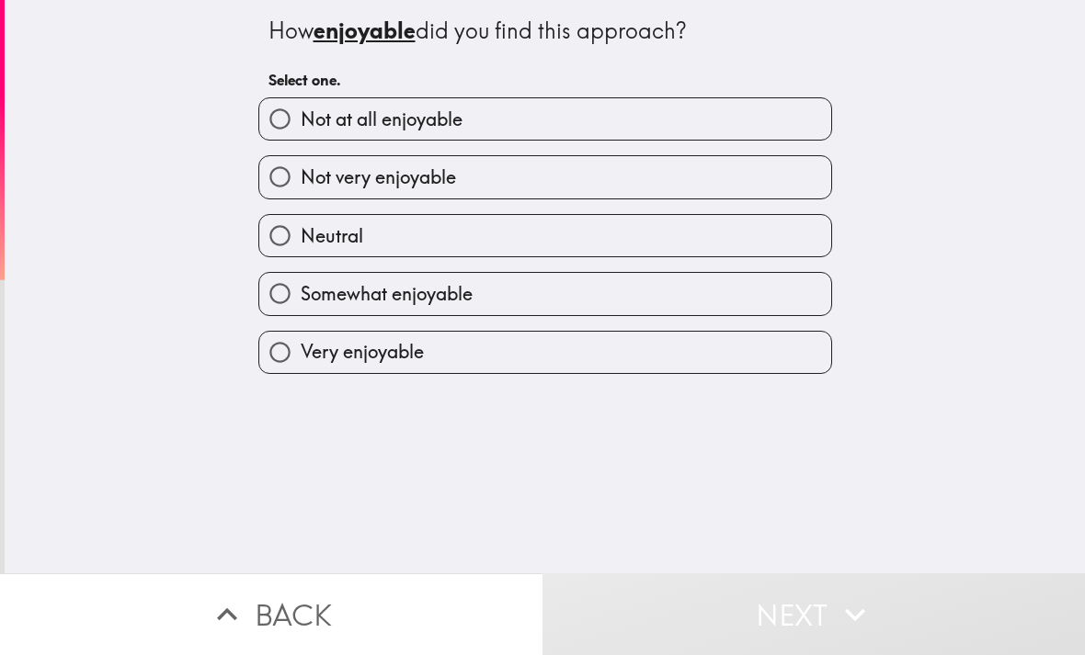
click at [472, 297] on span "Somewhat enjoyable" at bounding box center [387, 294] width 172 height 26
click at [301, 297] on input "Somewhat enjoyable" at bounding box center [279, 293] width 41 height 41
radio input "true"
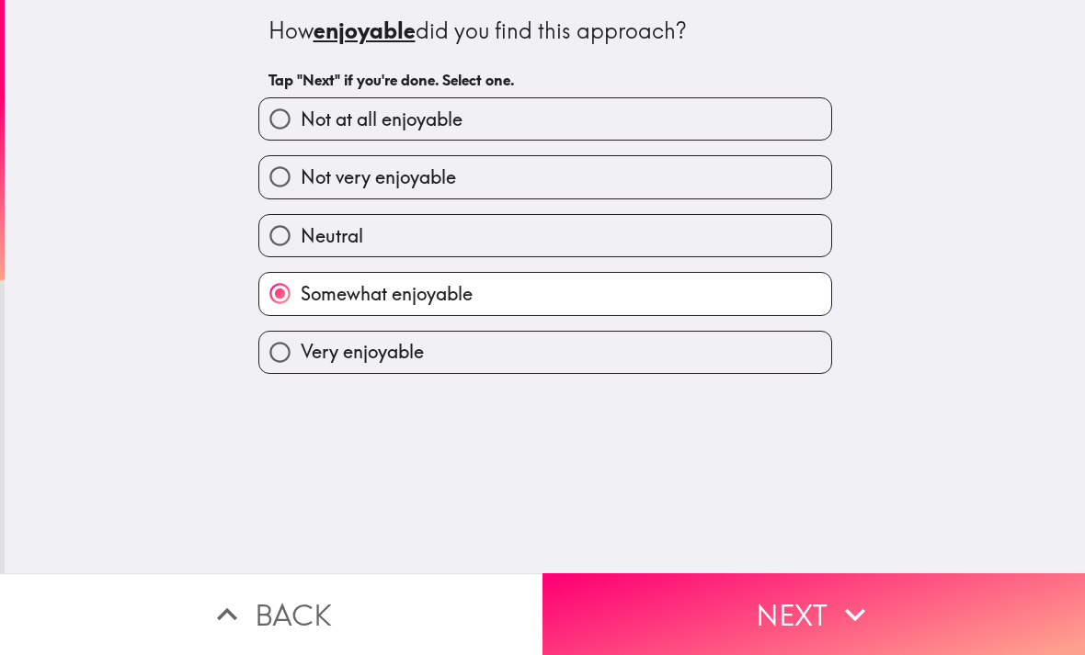
click at [840, 597] on icon "button" at bounding box center [855, 615] width 40 height 40
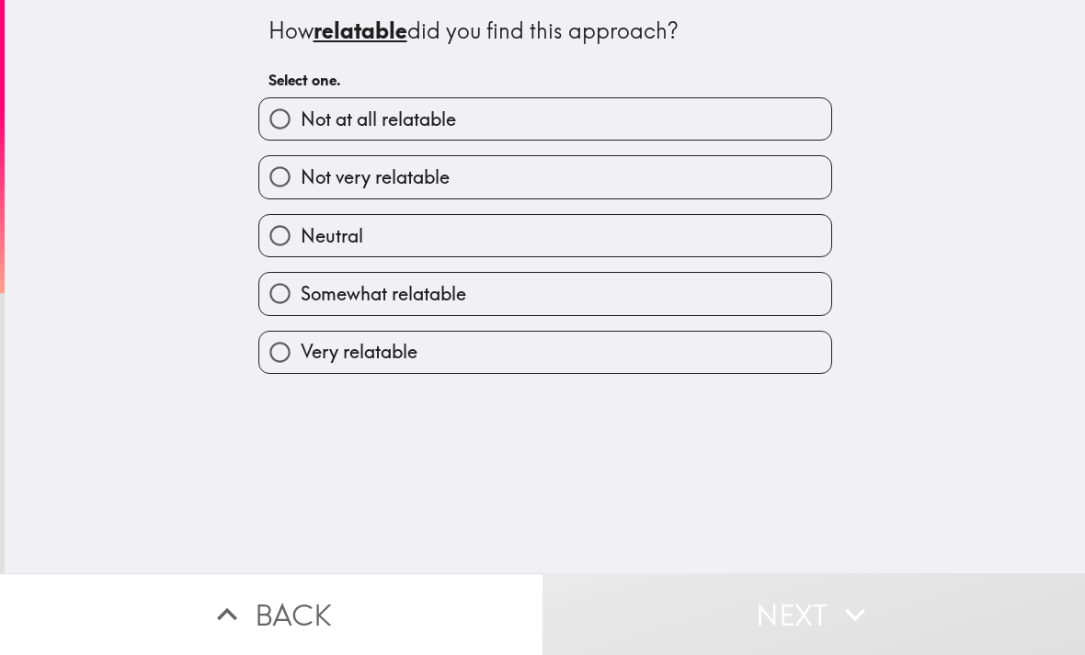
click at [466, 303] on span "Somewhat relatable" at bounding box center [383, 294] width 165 height 26
click at [301, 303] on input "Somewhat relatable" at bounding box center [279, 293] width 41 height 41
radio input "true"
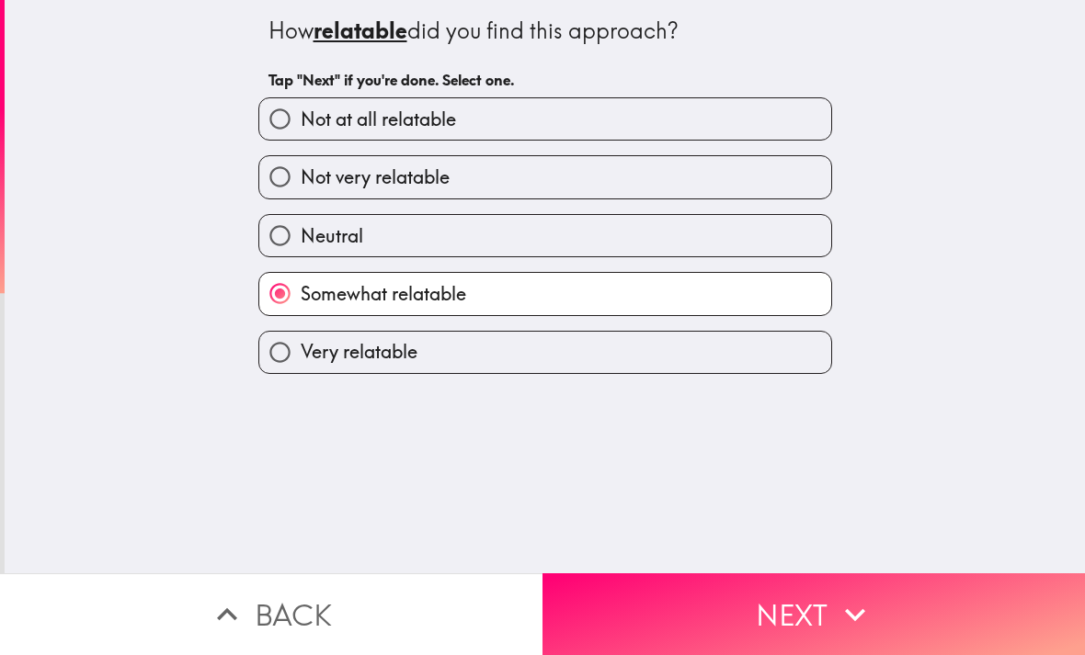
click at [810, 597] on button "Next" at bounding box center [813, 615] width 542 height 82
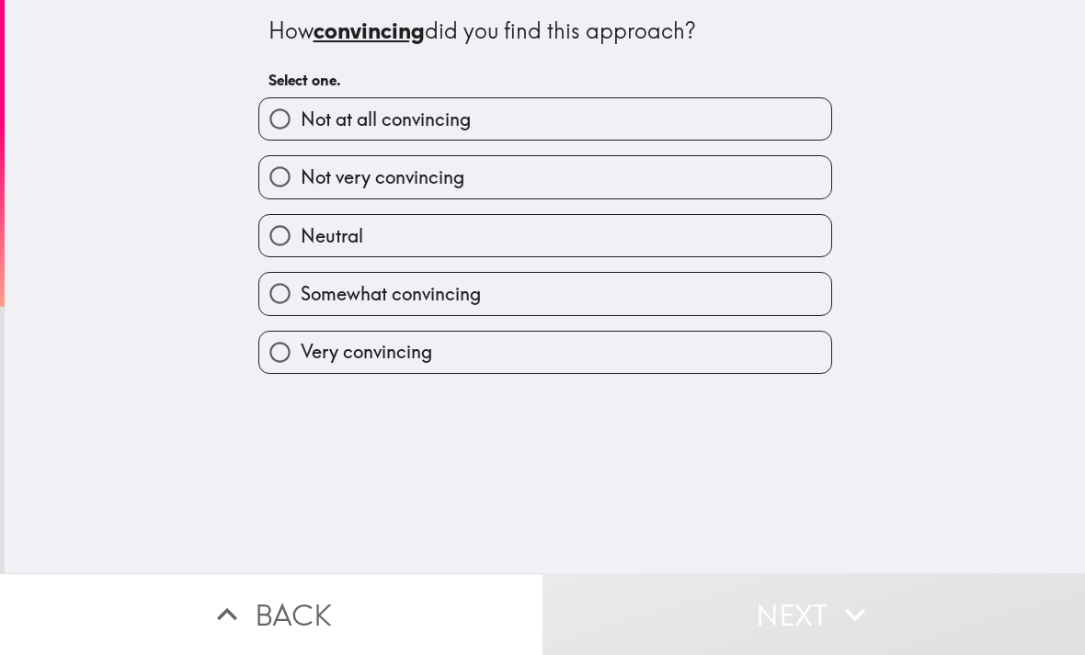
click at [486, 295] on label "Somewhat convincing" at bounding box center [545, 293] width 572 height 41
click at [301, 295] on input "Somewhat convincing" at bounding box center [279, 293] width 41 height 41
radio input "true"
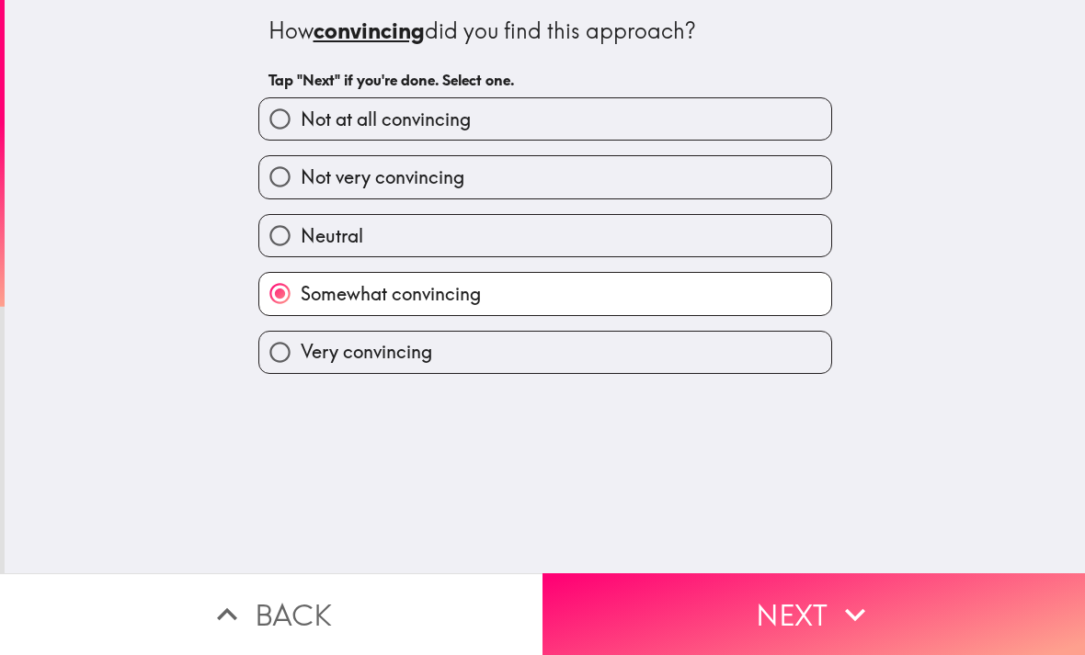
click at [813, 591] on button "Next" at bounding box center [813, 615] width 542 height 82
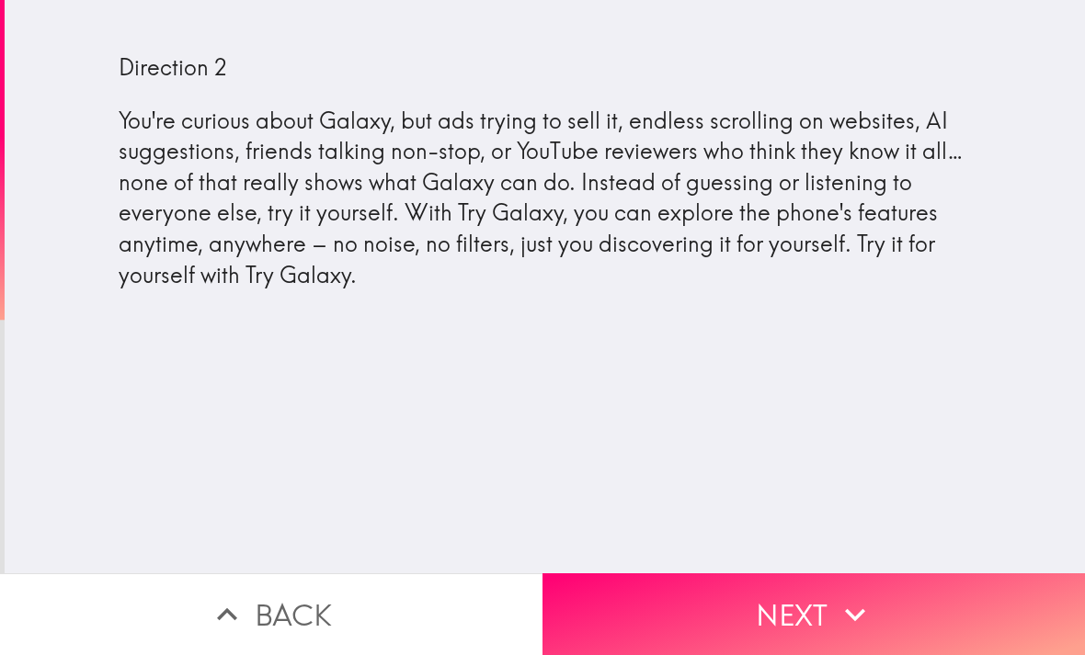
click at [803, 596] on button "Next" at bounding box center [813, 615] width 542 height 82
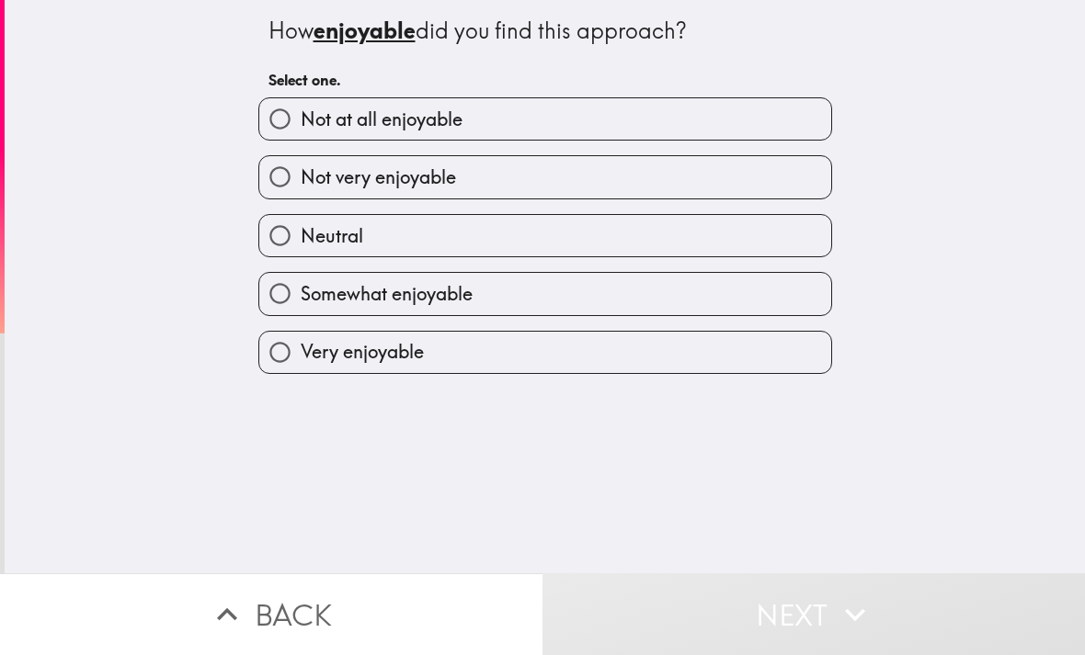
click at [415, 352] on span "Very enjoyable" at bounding box center [362, 352] width 123 height 26
click at [301, 352] on input "Very enjoyable" at bounding box center [279, 352] width 41 height 41
radio input "true"
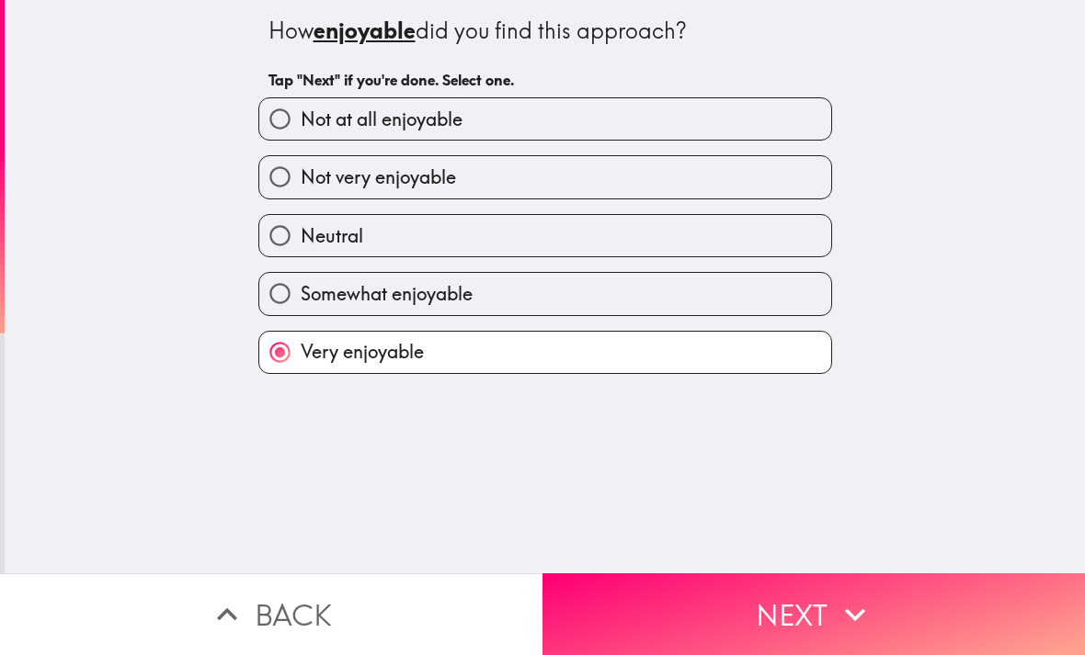
click at [795, 597] on button "Next" at bounding box center [813, 615] width 542 height 82
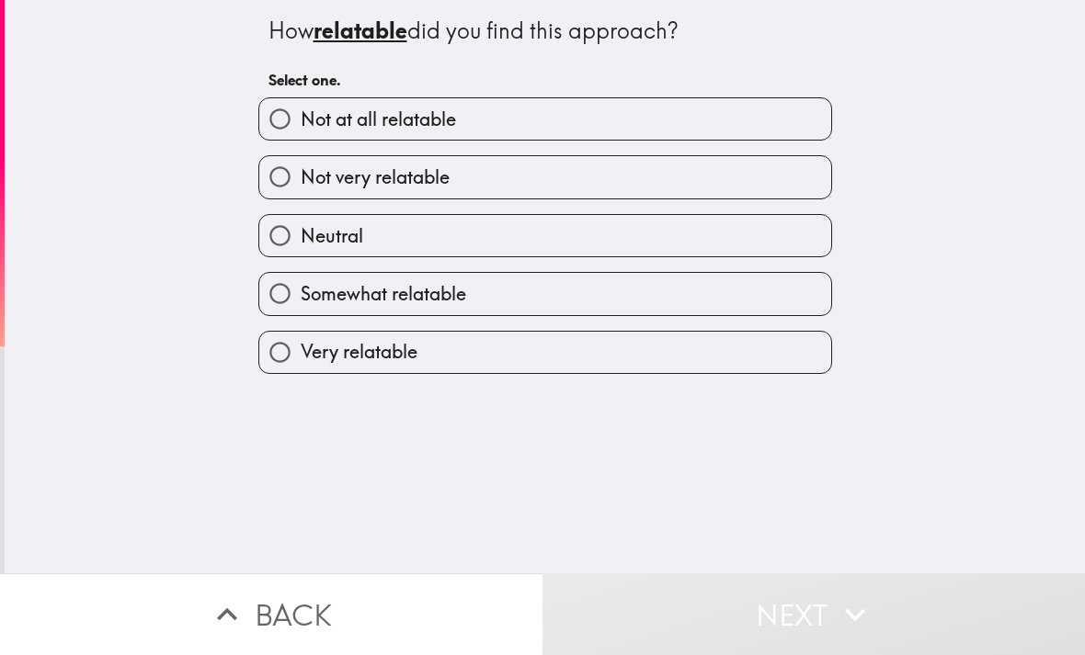
click at [406, 350] on span "Very relatable" at bounding box center [359, 352] width 117 height 26
click at [301, 350] on input "Very relatable" at bounding box center [279, 352] width 41 height 41
radio input "true"
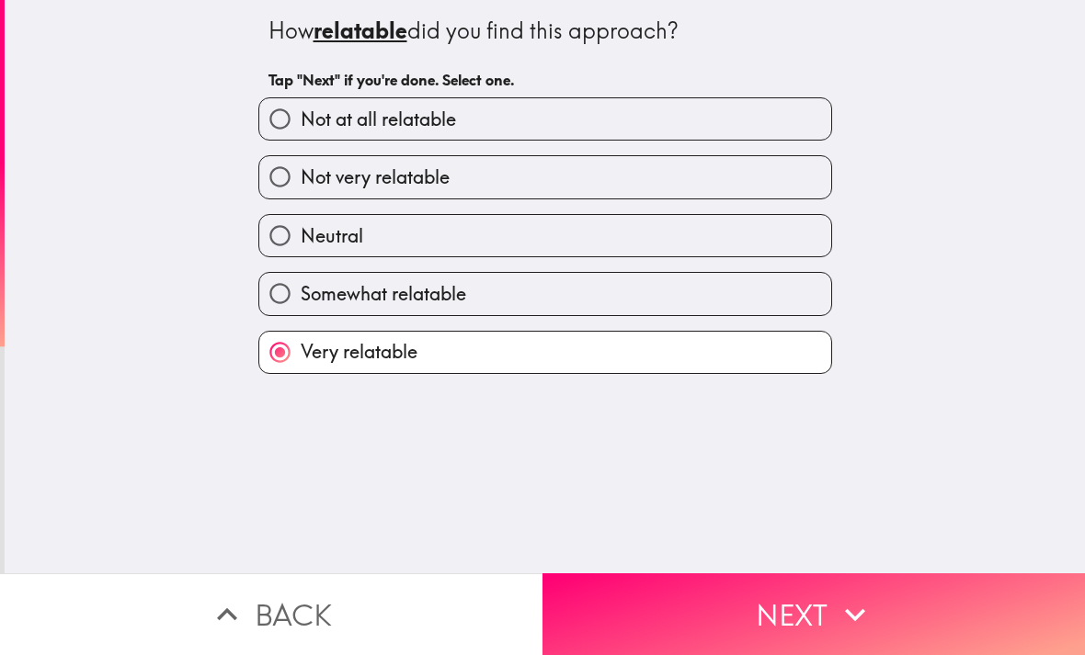
click at [835, 617] on icon "button" at bounding box center [855, 615] width 40 height 40
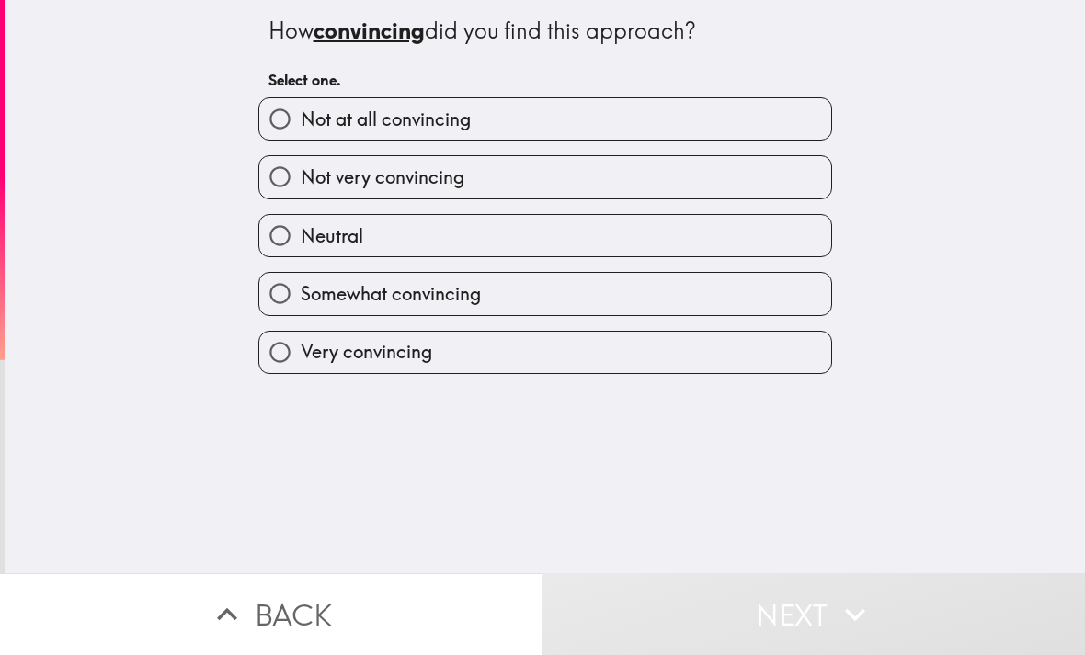
click at [422, 352] on span "Very convincing" at bounding box center [366, 352] width 131 height 26
click at [301, 352] on input "Very convincing" at bounding box center [279, 352] width 41 height 41
radio input "true"
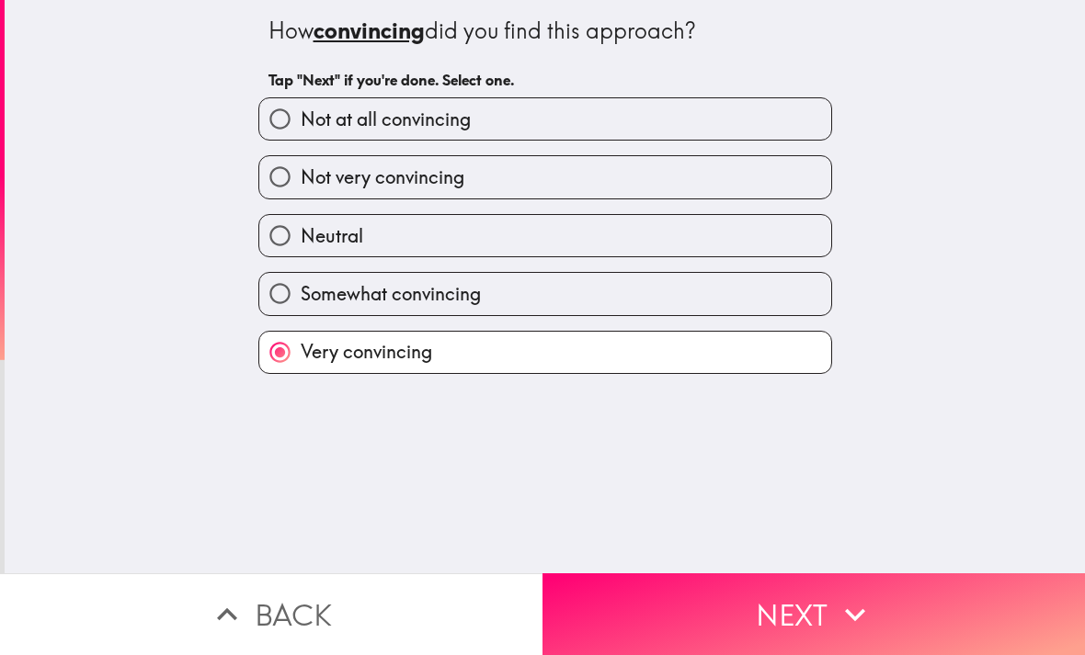
click at [847, 604] on icon "button" at bounding box center [855, 615] width 40 height 40
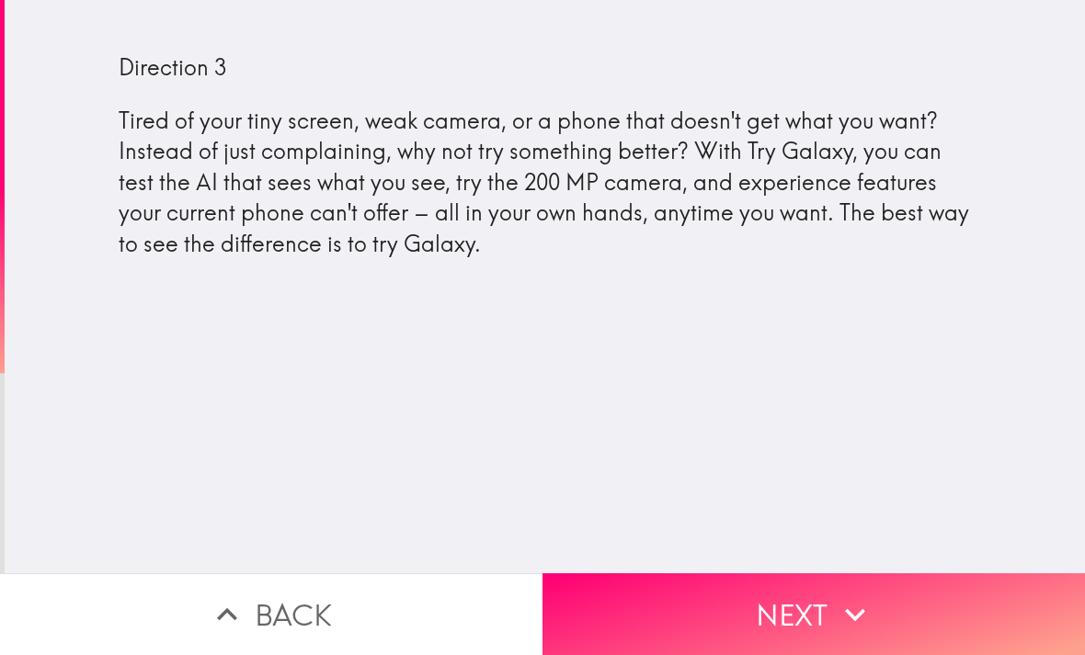
click at [838, 601] on icon "button" at bounding box center [855, 615] width 40 height 40
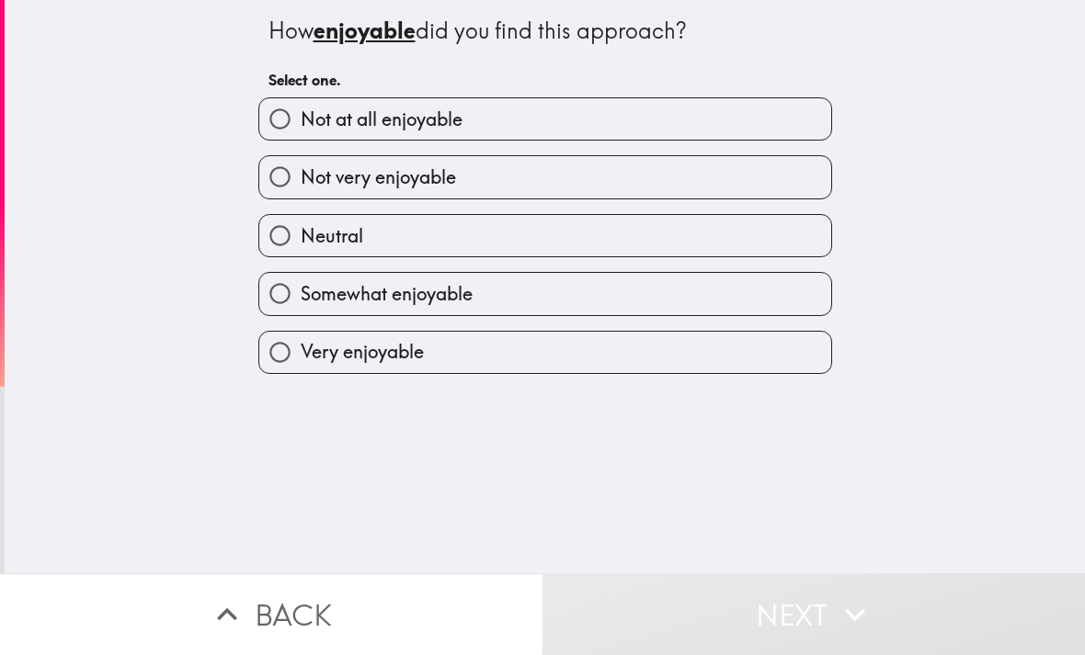
click at [475, 297] on label "Somewhat enjoyable" at bounding box center [545, 293] width 572 height 41
click at [301, 297] on input "Somewhat enjoyable" at bounding box center [279, 293] width 41 height 41
radio input "true"
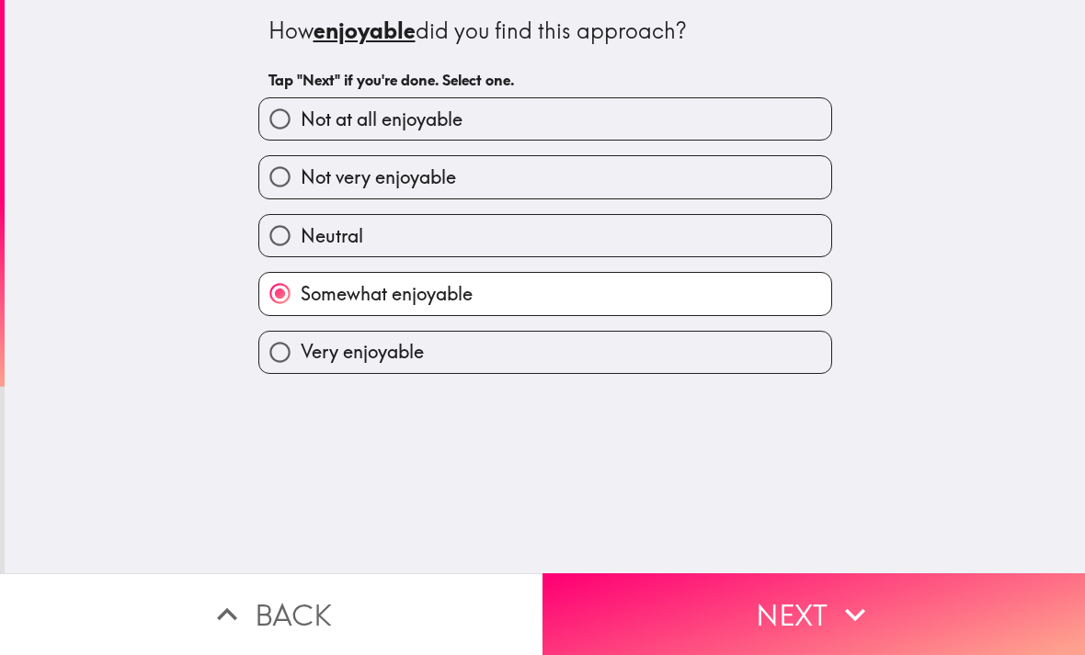
click at [803, 597] on button "Next" at bounding box center [813, 615] width 542 height 82
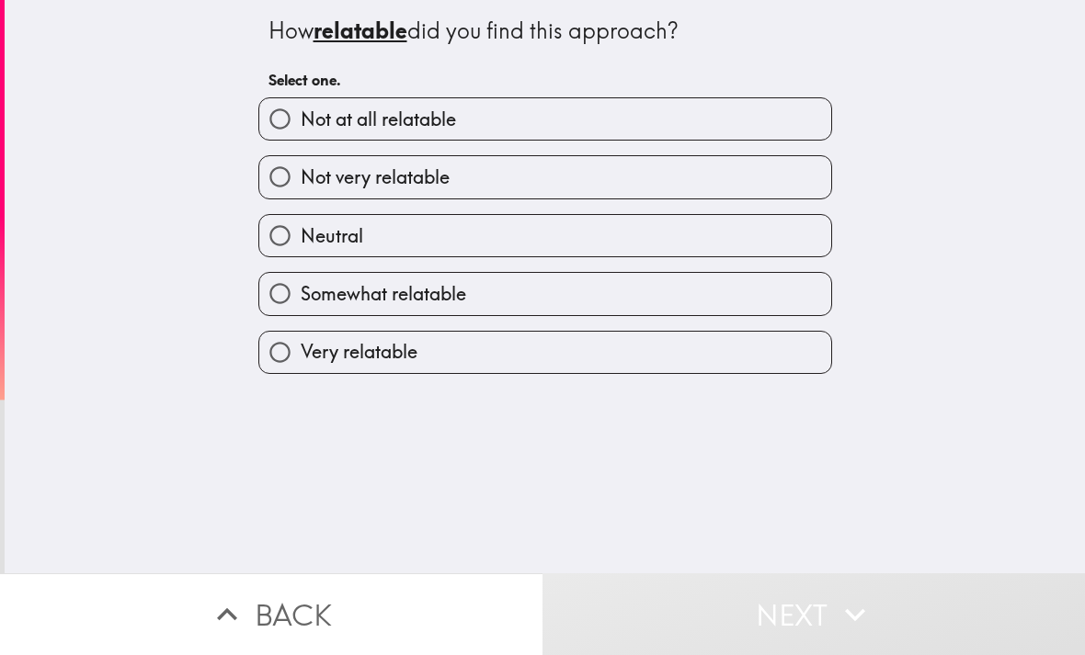
click at [477, 289] on label "Somewhat relatable" at bounding box center [545, 293] width 572 height 41
click at [301, 289] on input "Somewhat relatable" at bounding box center [279, 293] width 41 height 41
radio input "true"
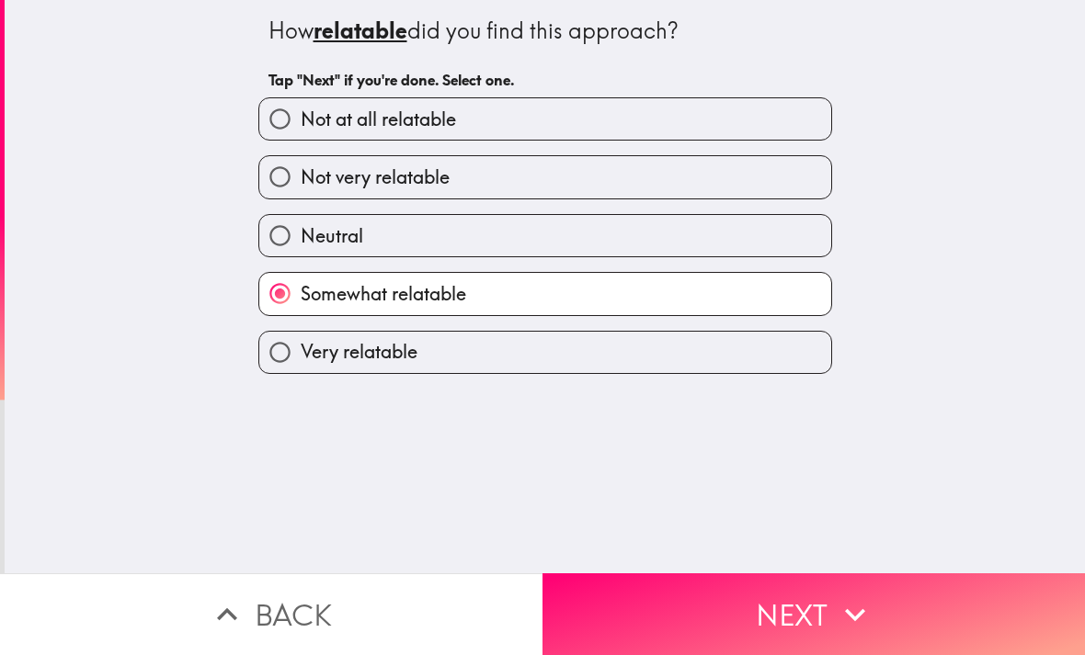
click at [831, 602] on button "Next" at bounding box center [813, 615] width 542 height 82
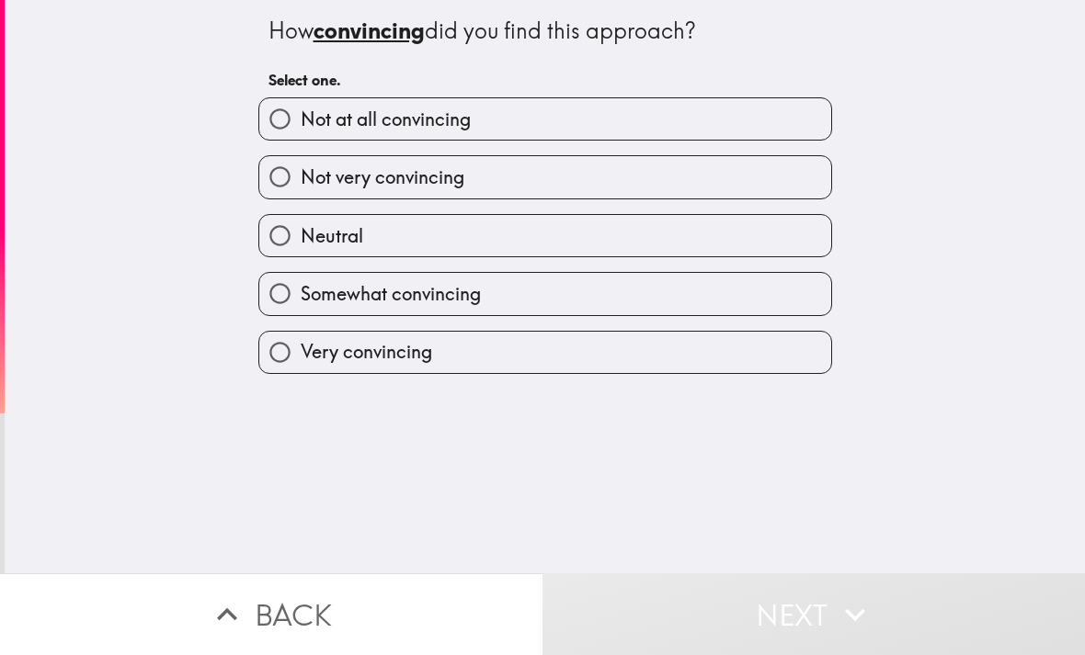
click at [472, 294] on span "Somewhat convincing" at bounding box center [391, 294] width 180 height 26
click at [301, 294] on input "Somewhat convincing" at bounding box center [279, 293] width 41 height 41
radio input "true"
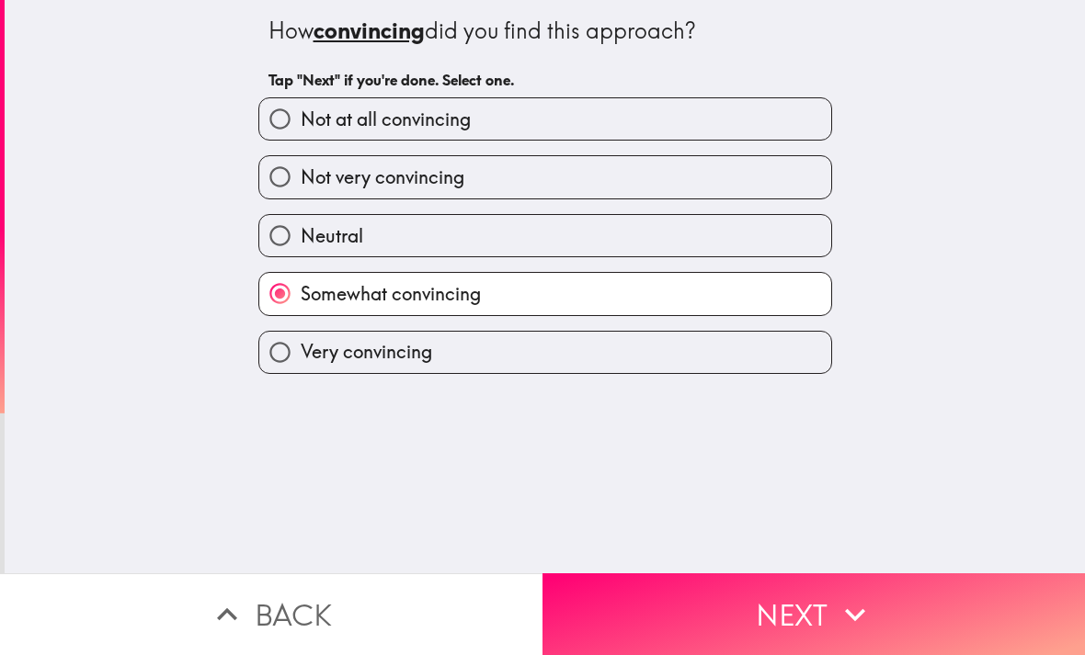
click at [808, 612] on button "Next" at bounding box center [813, 615] width 542 height 82
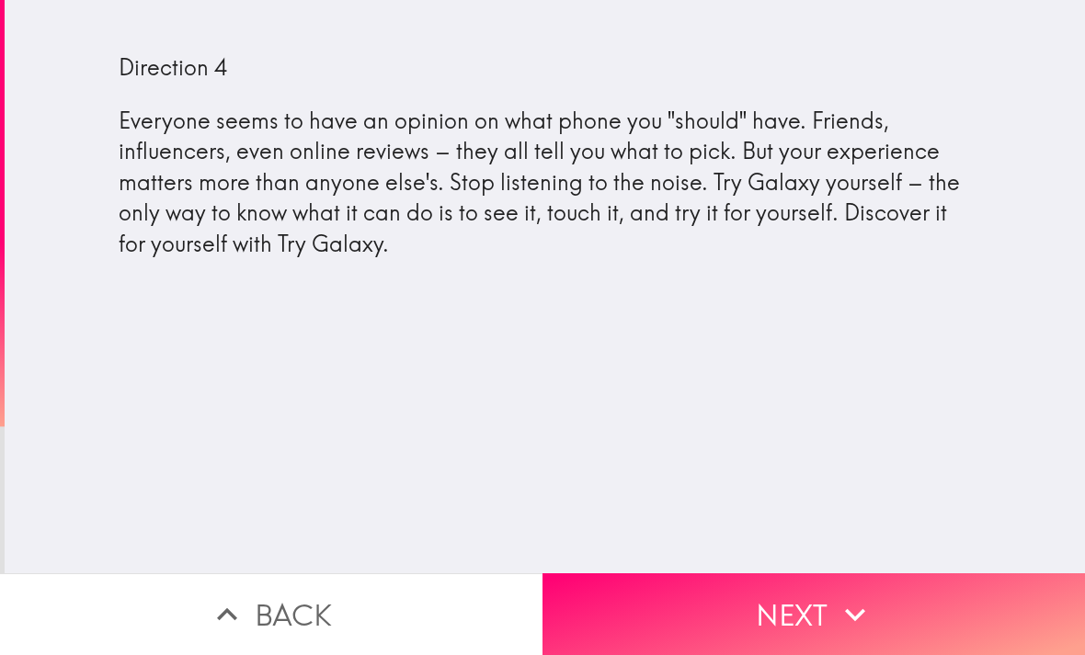
click at [827, 616] on button "Next" at bounding box center [813, 615] width 542 height 82
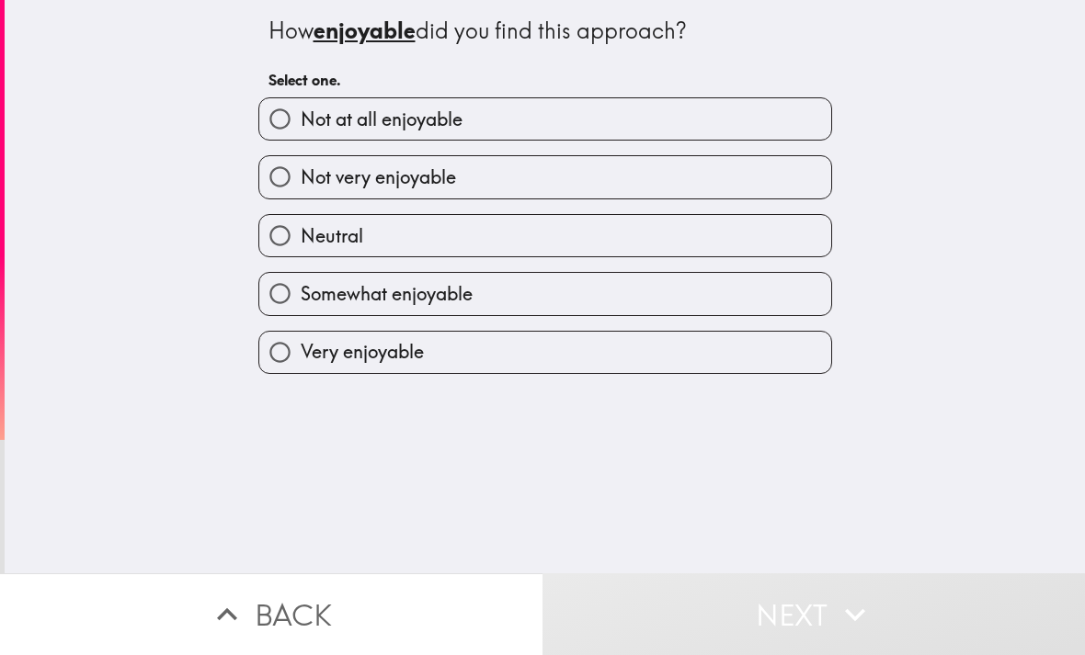
click at [455, 294] on span "Somewhat enjoyable" at bounding box center [387, 294] width 172 height 26
click at [301, 294] on input "Somewhat enjoyable" at bounding box center [279, 293] width 41 height 41
radio input "true"
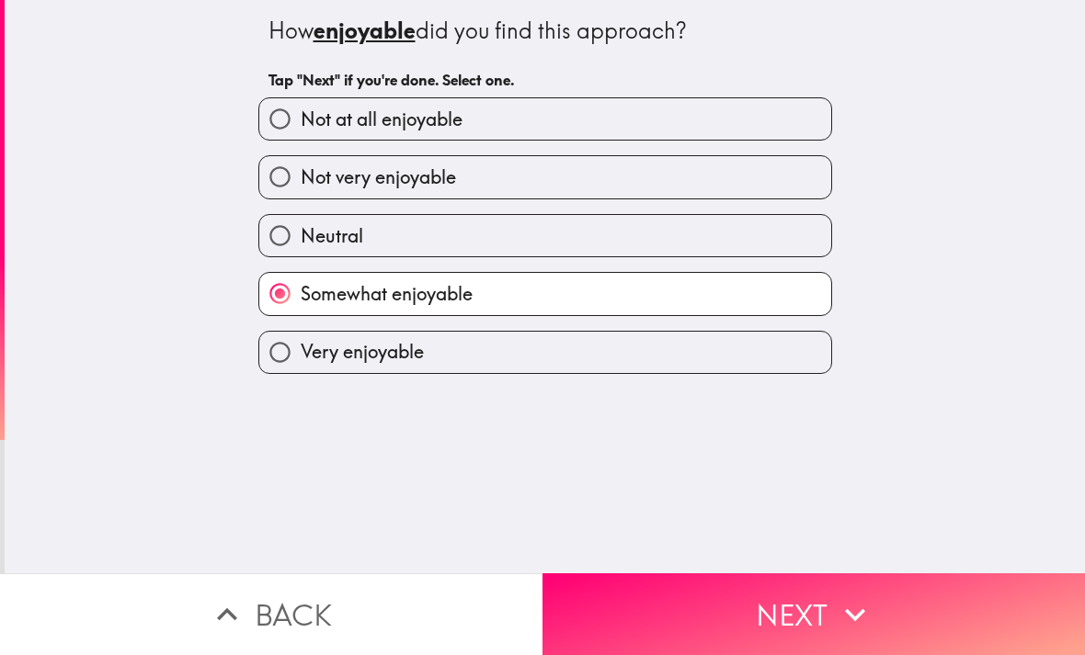
click at [797, 590] on button "Next" at bounding box center [813, 615] width 542 height 82
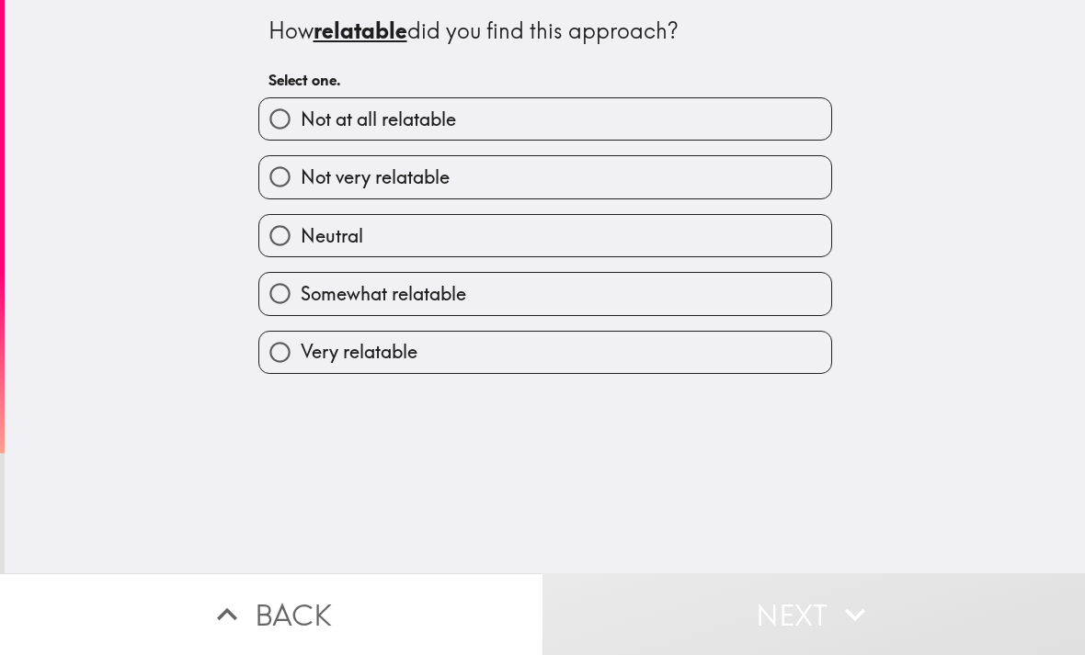
click at [438, 358] on label "Very relatable" at bounding box center [545, 352] width 572 height 41
click at [301, 358] on input "Very relatable" at bounding box center [279, 352] width 41 height 41
radio input "true"
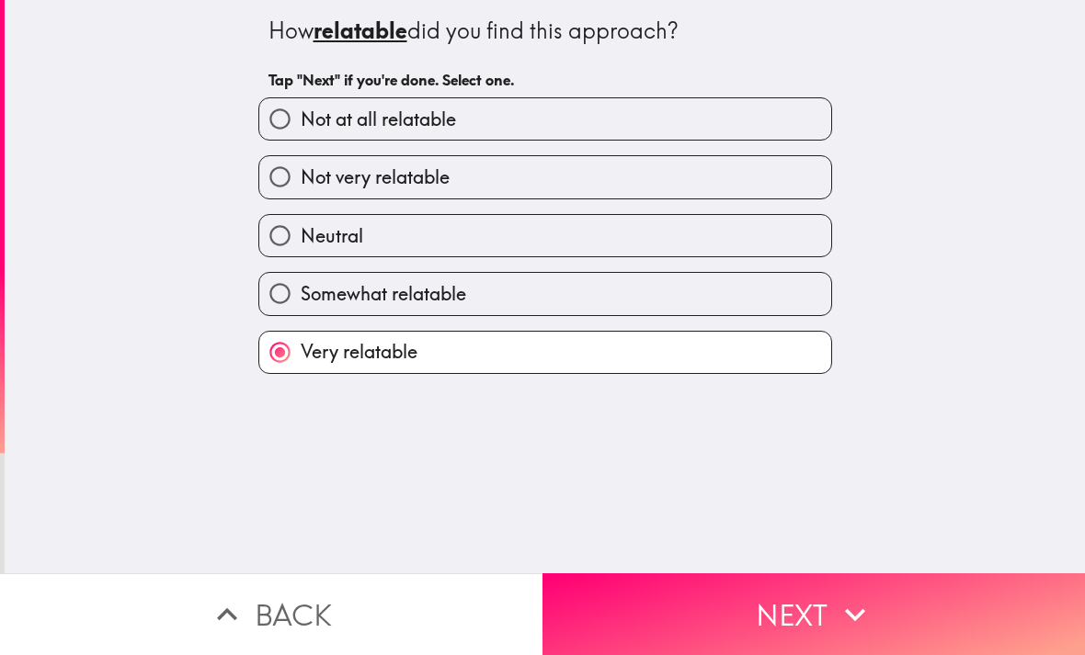
click at [839, 614] on icon "button" at bounding box center [855, 615] width 40 height 40
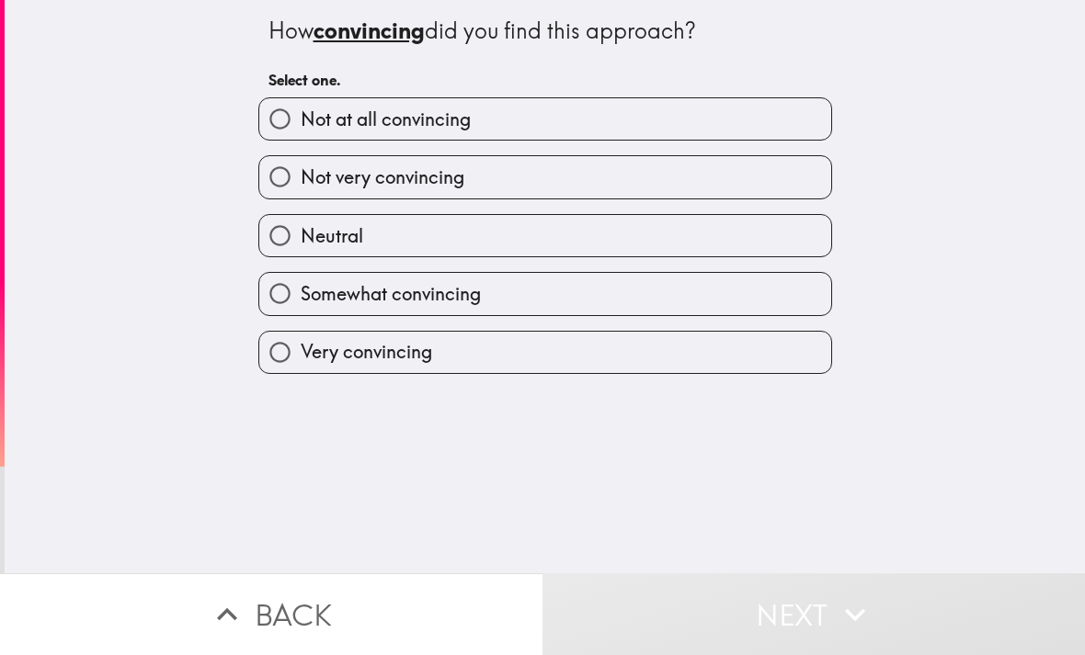
click at [454, 299] on span "Somewhat convincing" at bounding box center [391, 294] width 180 height 26
click at [301, 299] on input "Somewhat convincing" at bounding box center [279, 293] width 41 height 41
radio input "true"
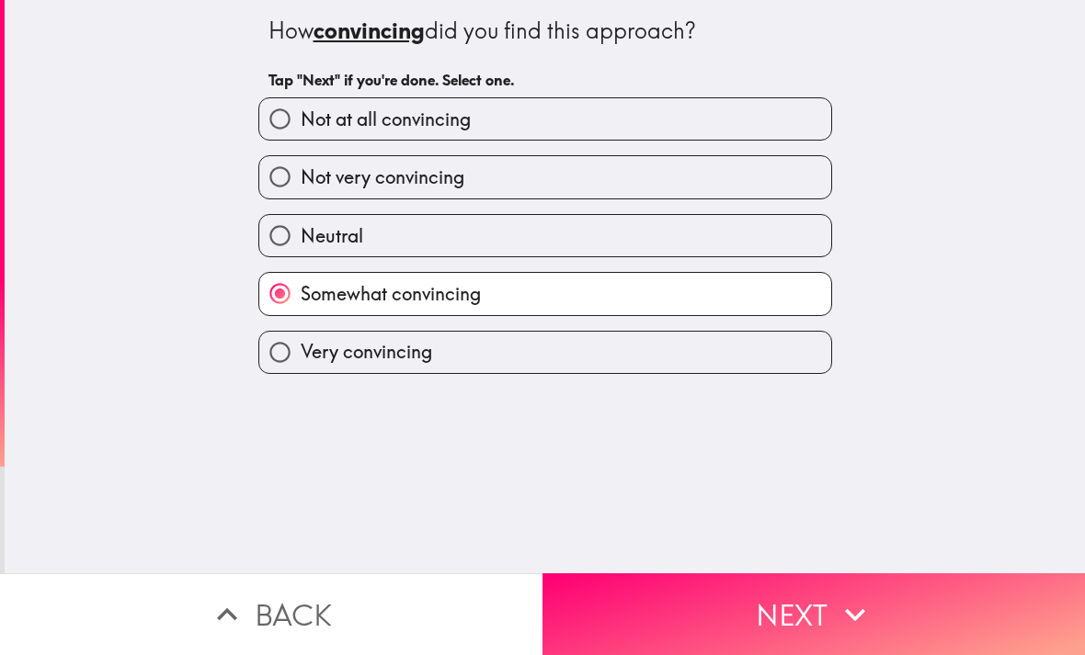
click at [817, 609] on button "Next" at bounding box center [813, 615] width 542 height 82
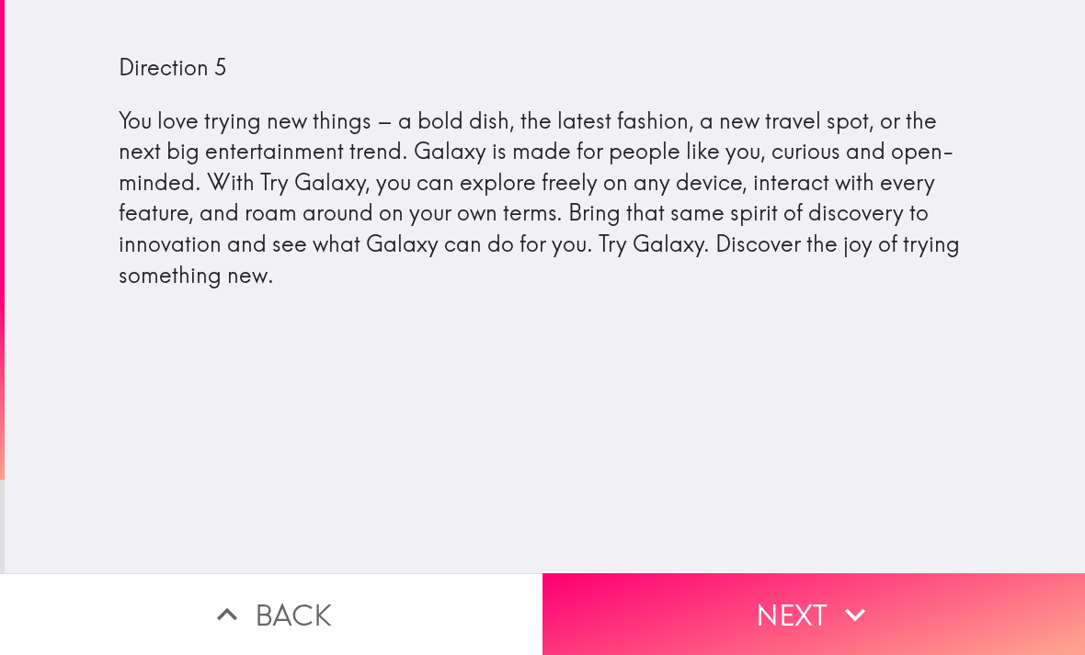
click at [806, 612] on button "Next" at bounding box center [813, 615] width 542 height 82
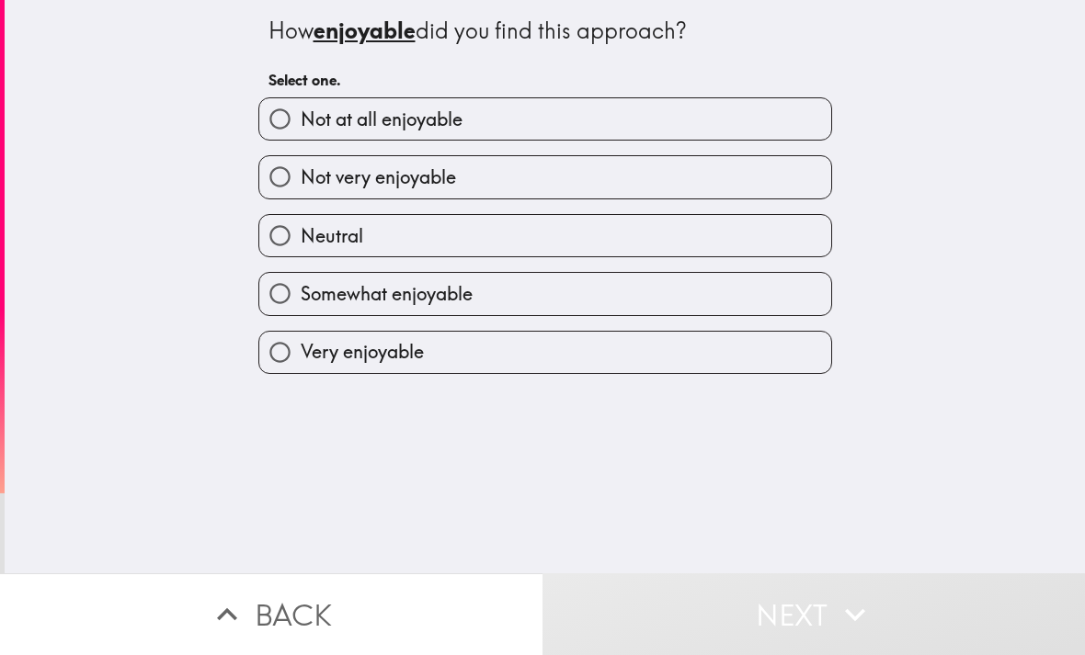
click at [443, 358] on label "Very enjoyable" at bounding box center [545, 352] width 572 height 41
click at [301, 358] on input "Very enjoyable" at bounding box center [279, 352] width 41 height 41
radio input "true"
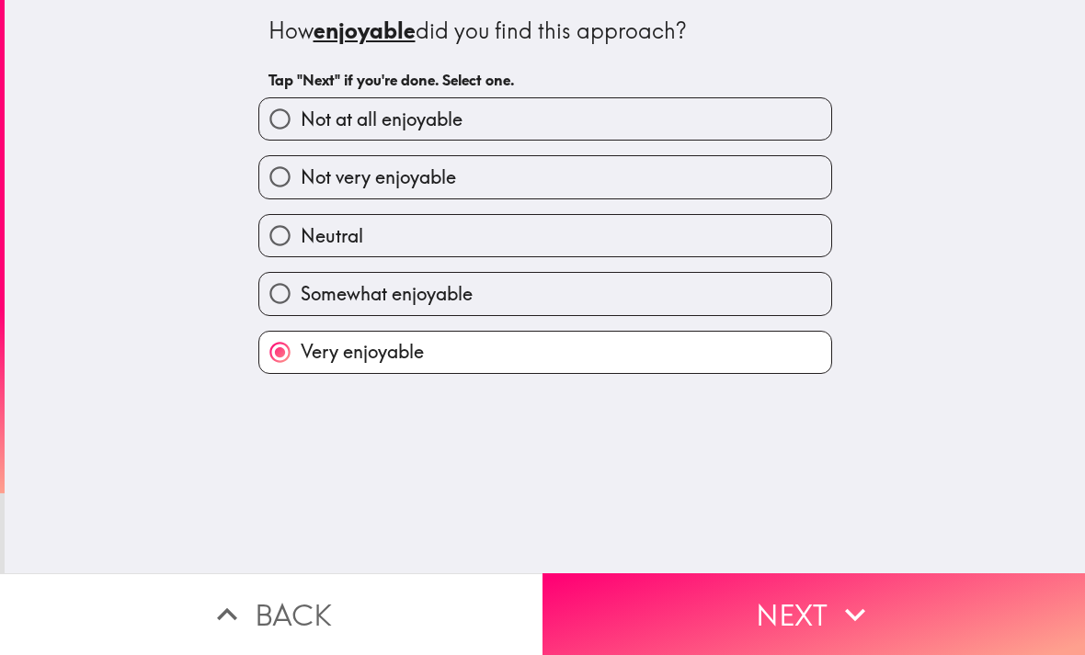
click at [816, 615] on button "Next" at bounding box center [813, 615] width 542 height 82
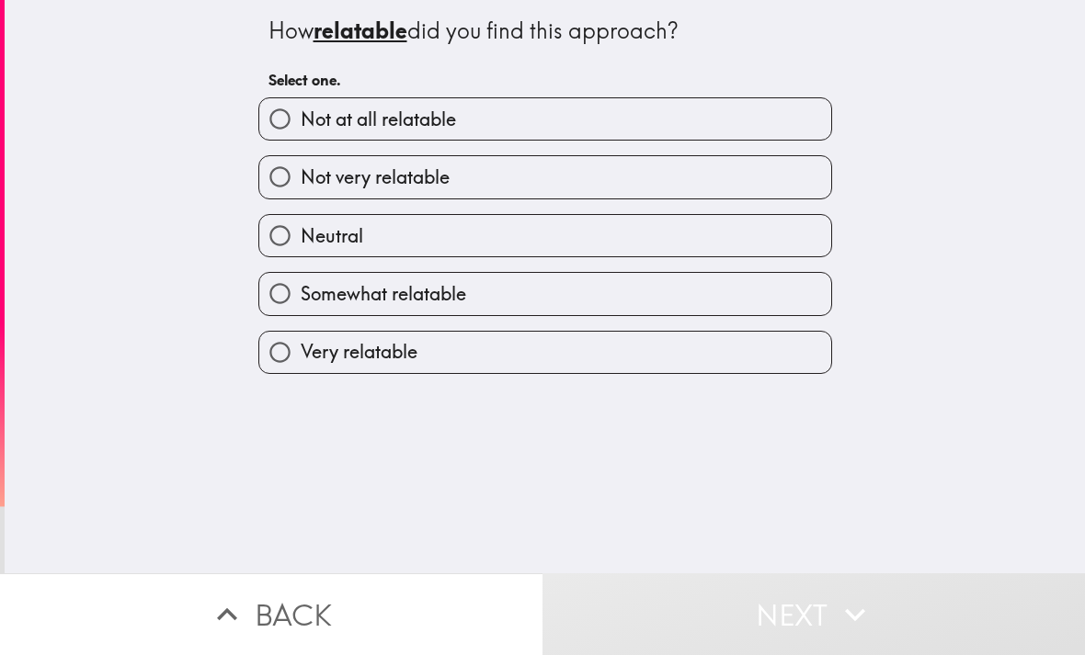
click at [466, 301] on span "Somewhat relatable" at bounding box center [383, 294] width 165 height 26
click at [301, 301] on input "Somewhat relatable" at bounding box center [279, 293] width 41 height 41
radio input "true"
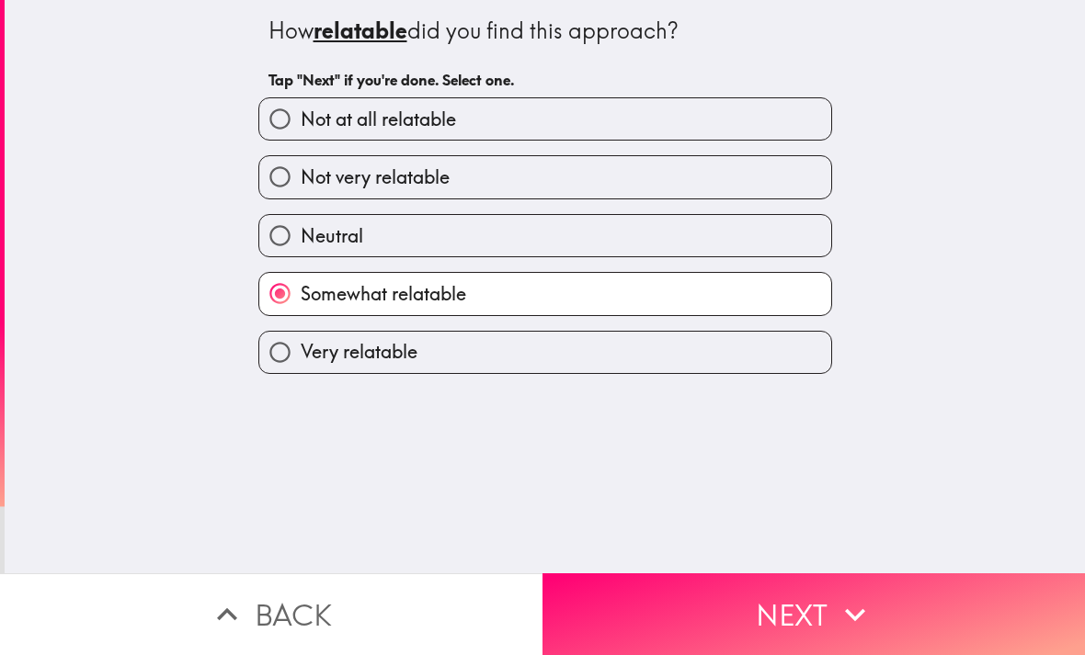
click at [822, 609] on button "Next" at bounding box center [813, 615] width 542 height 82
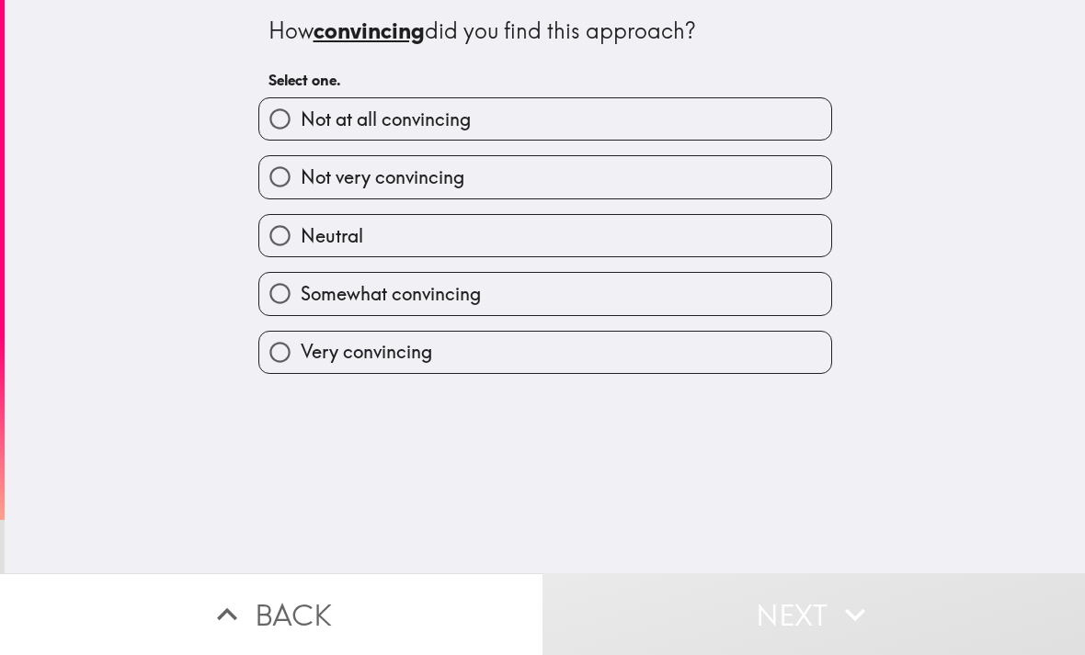
click at [461, 301] on span "Somewhat convincing" at bounding box center [391, 294] width 180 height 26
click at [301, 301] on input "Somewhat convincing" at bounding box center [279, 293] width 41 height 41
radio input "true"
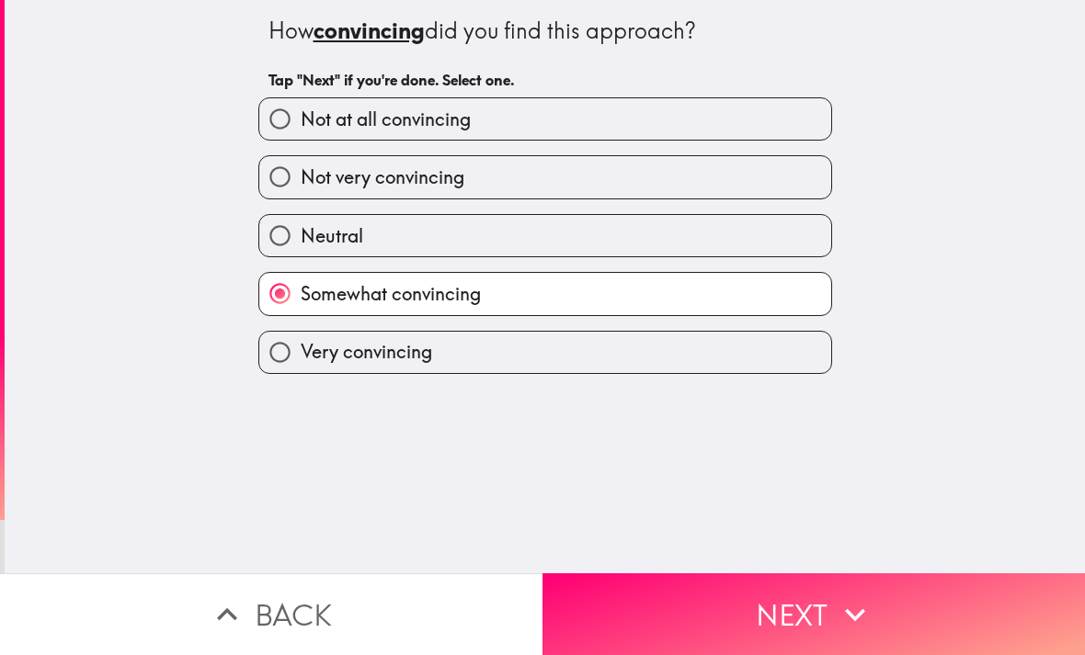
click at [809, 605] on button "Next" at bounding box center [813, 615] width 542 height 82
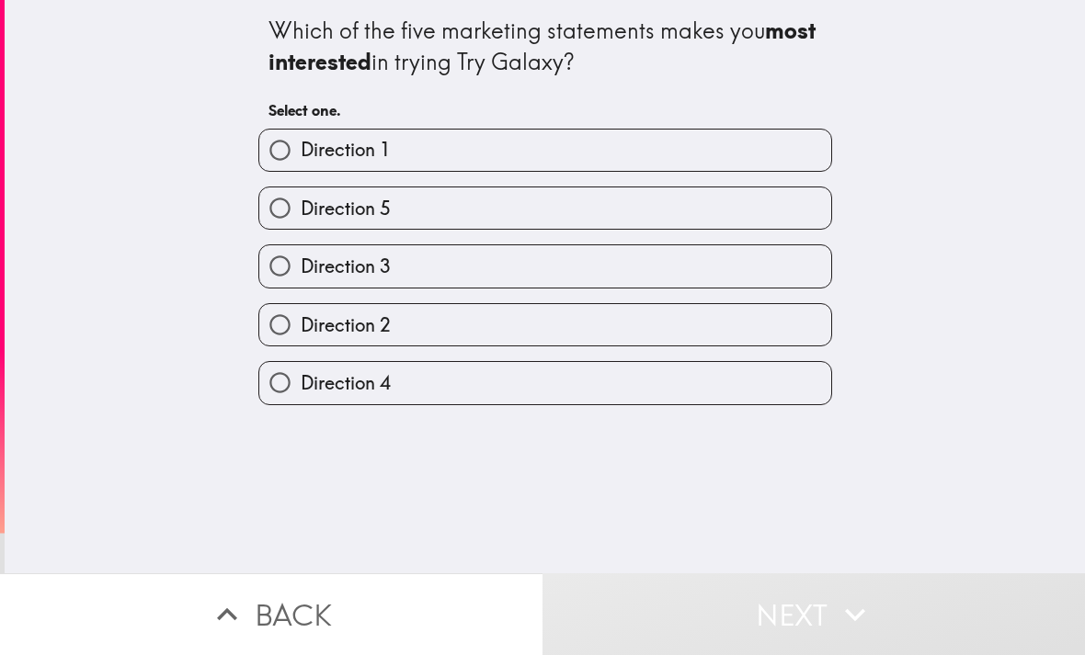
click at [426, 323] on label "Direction 2" at bounding box center [545, 324] width 572 height 41
click at [301, 323] on input "Direction 2" at bounding box center [279, 324] width 41 height 41
radio input "true"
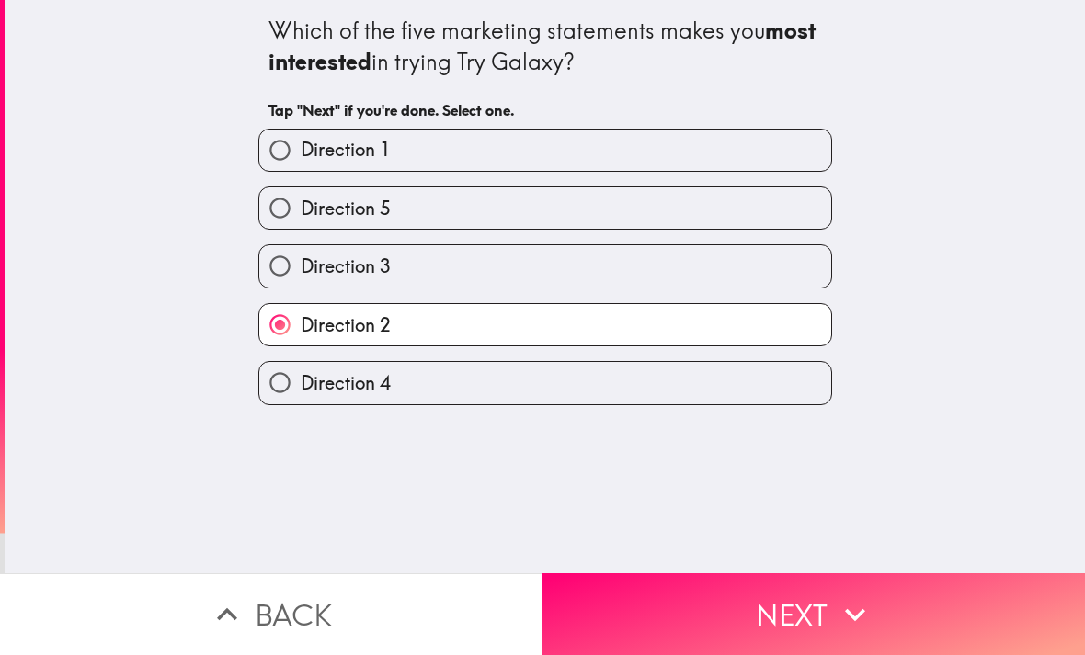
click at [825, 606] on button "Next" at bounding box center [813, 615] width 542 height 82
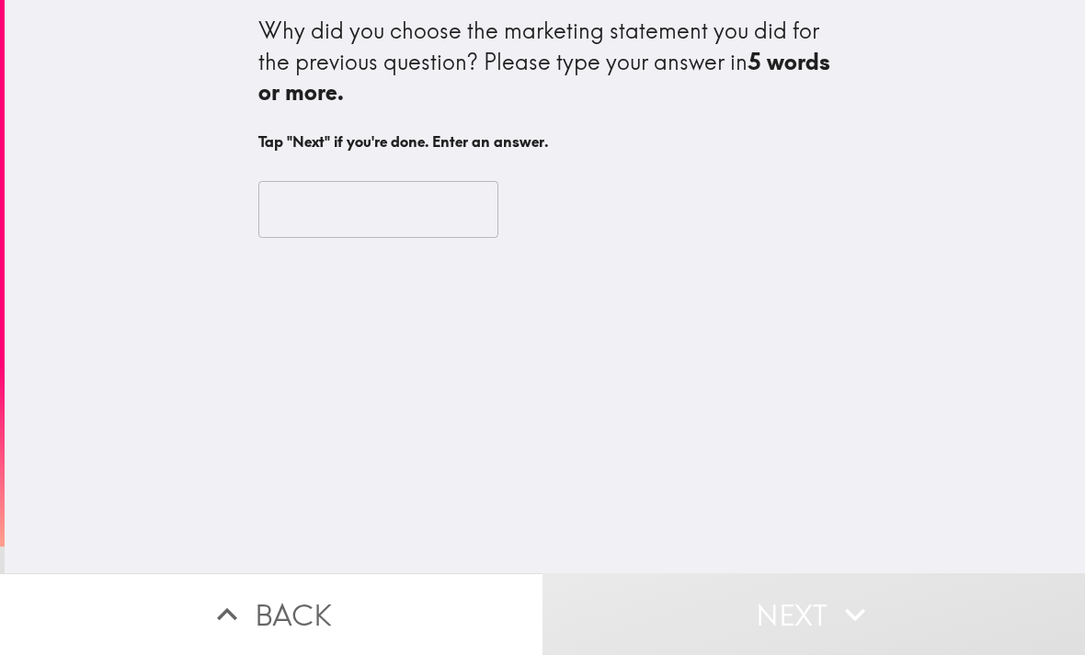
click at [312, 201] on input "text" at bounding box center [378, 209] width 240 height 57
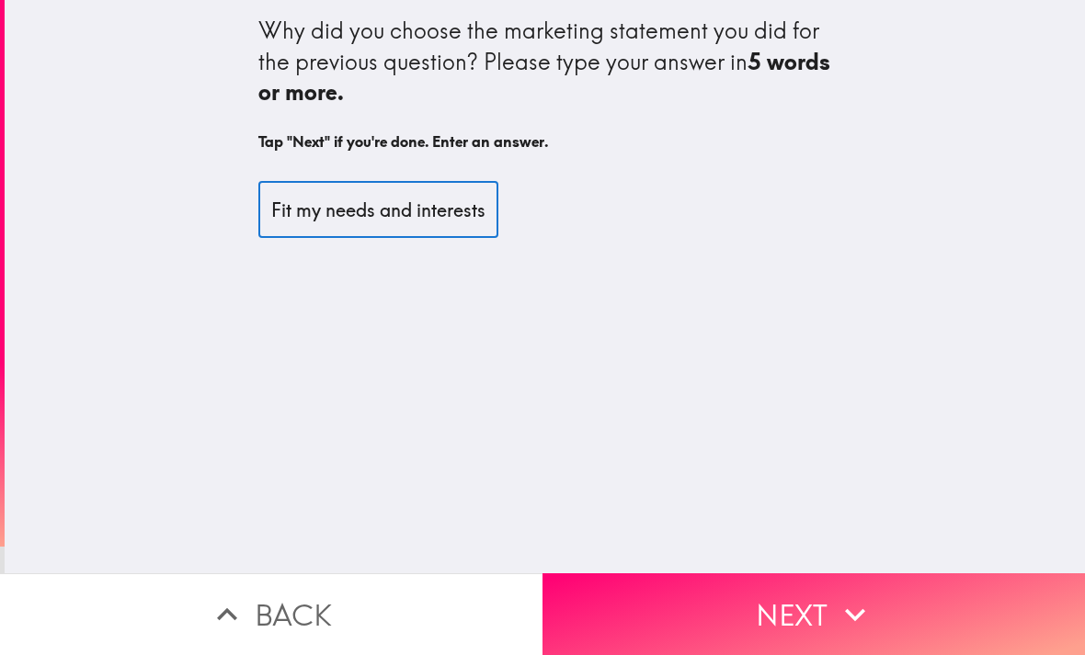
type input "Fit my needs and interests"
click at [729, 142] on h6 "Tap "Next" if you're done. Enter an answer." at bounding box center [545, 141] width 574 height 20
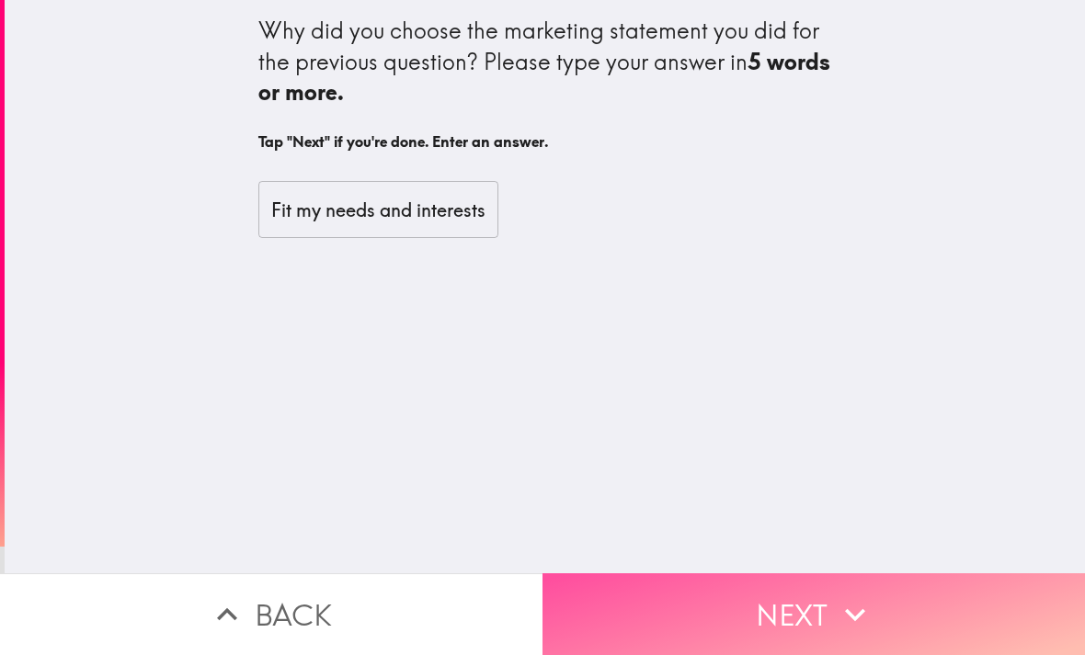
click at [821, 596] on button "Next" at bounding box center [813, 615] width 542 height 82
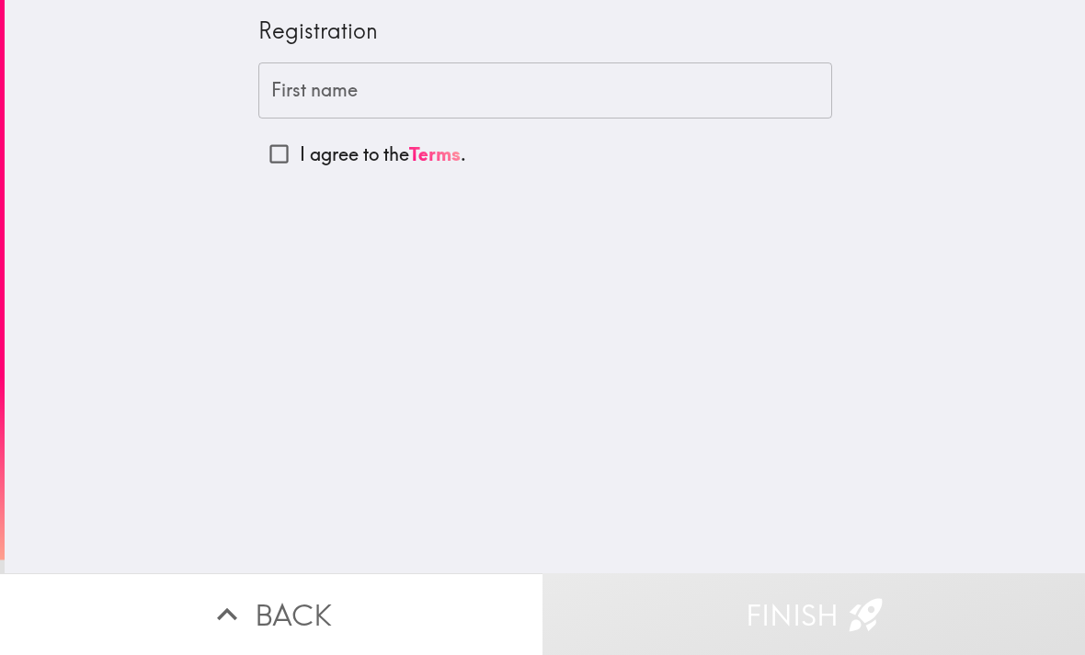
click at [374, 79] on input "First name" at bounding box center [545, 91] width 574 height 57
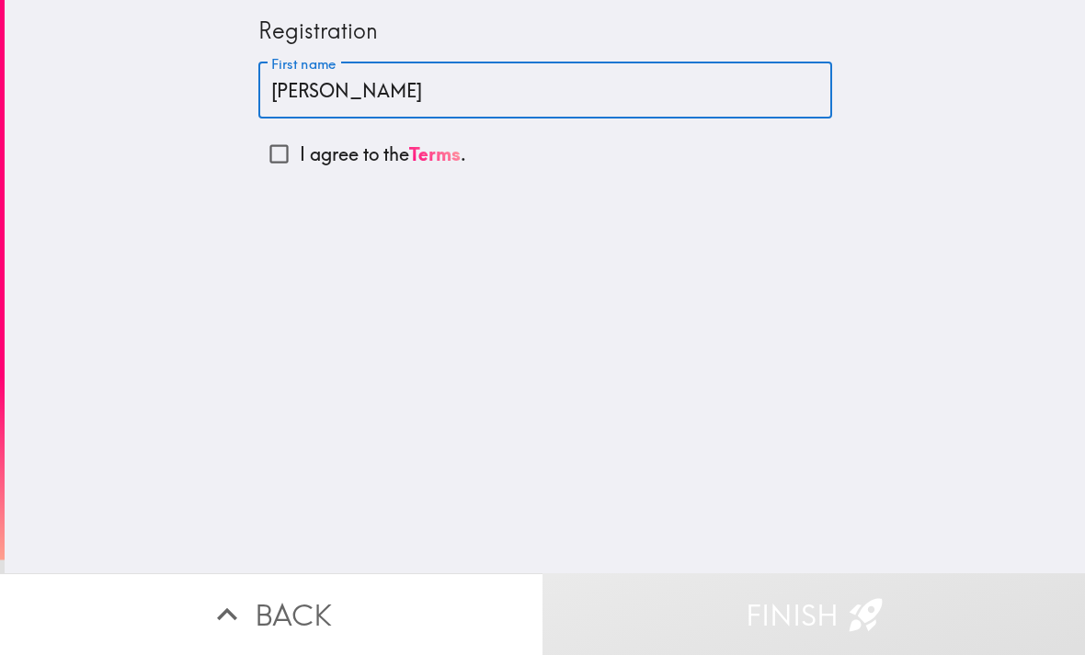
type input "[PERSON_NAME]"
click at [251, 153] on div "Registration First name [PERSON_NAME] First name I agree to the Terms ." at bounding box center [545, 88] width 588 height 176
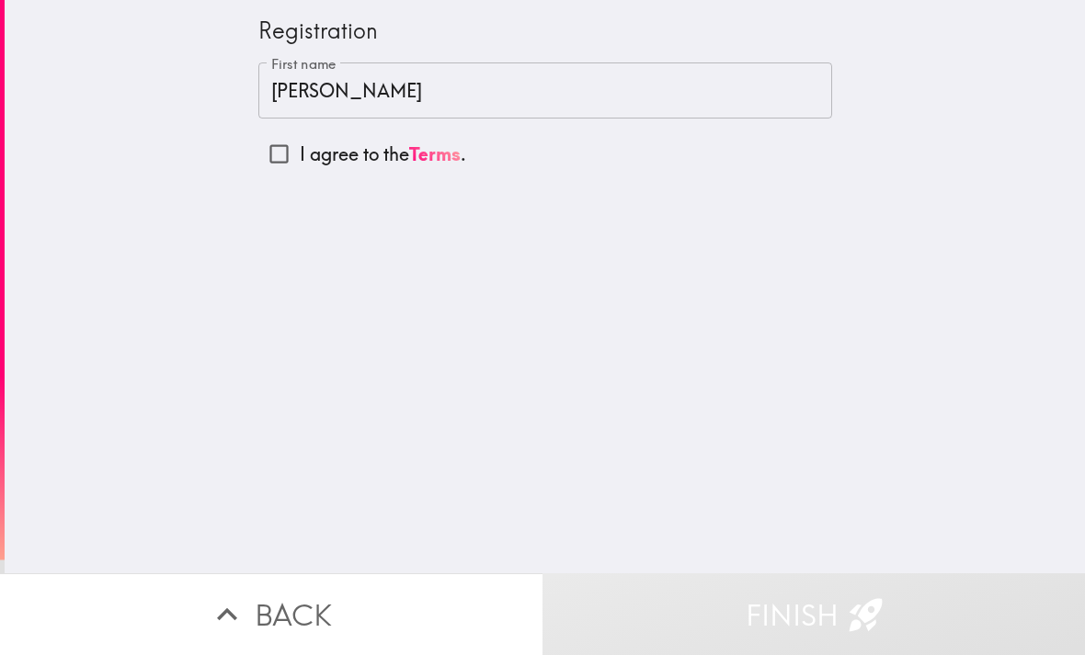
click at [283, 145] on input "I agree to the Terms ." at bounding box center [278, 153] width 41 height 41
checkbox input "true"
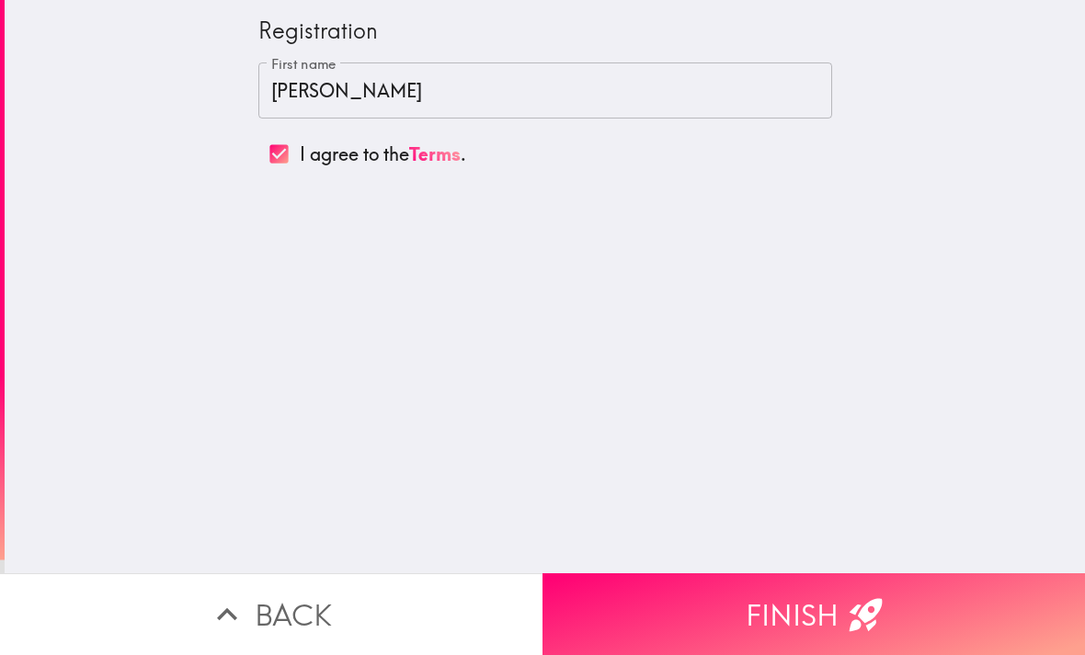
click at [809, 611] on button "Finish" at bounding box center [813, 615] width 542 height 82
